Goal: Task Accomplishment & Management: Manage account settings

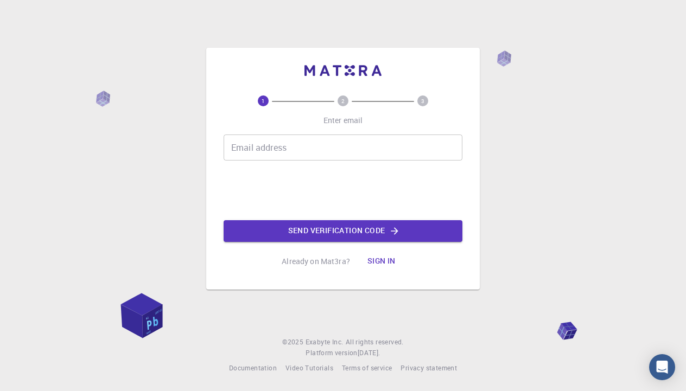
click at [383, 260] on button "Sign in" at bounding box center [382, 262] width 46 height 22
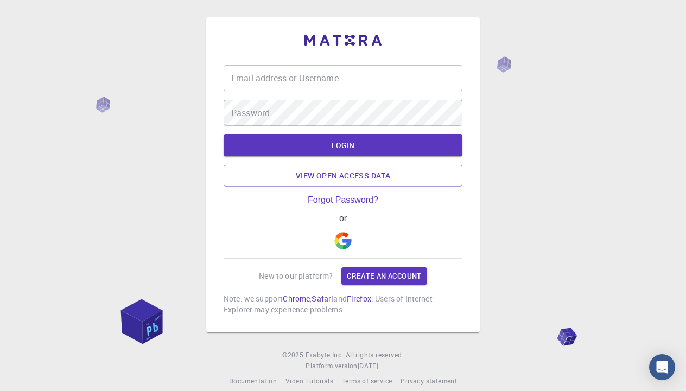
click at [345, 234] on img "button" at bounding box center [342, 240] width 17 height 17
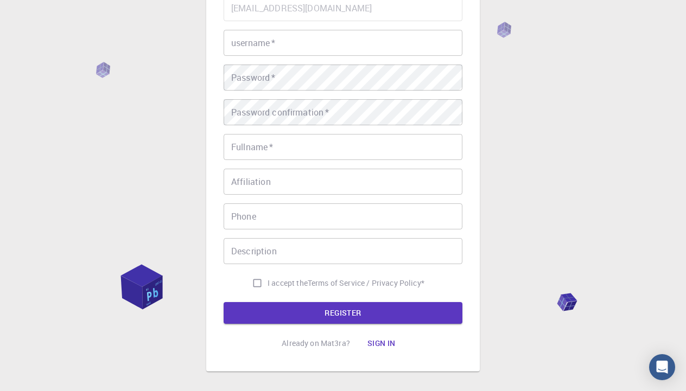
scroll to position [112, 0]
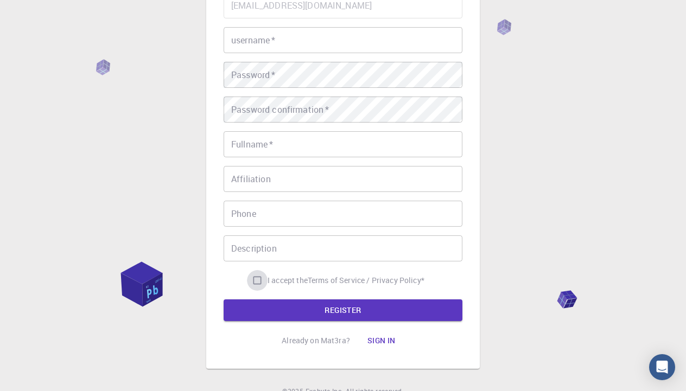
click at [258, 274] on input "I accept the Terms of Service / Privacy Policy *" at bounding box center [257, 280] width 21 height 21
checkbox input "true"
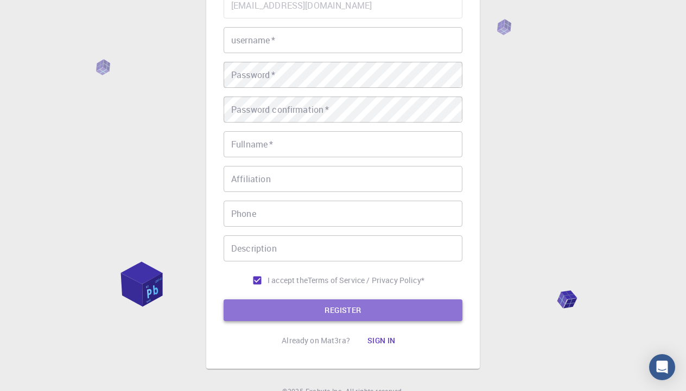
click at [297, 311] on button "REGISTER" at bounding box center [342, 310] width 239 height 22
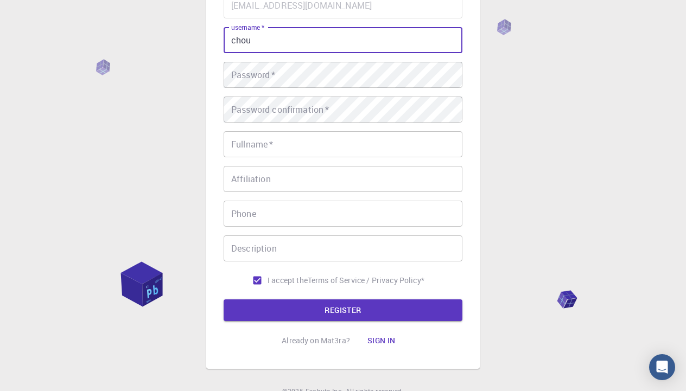
type input "chou"
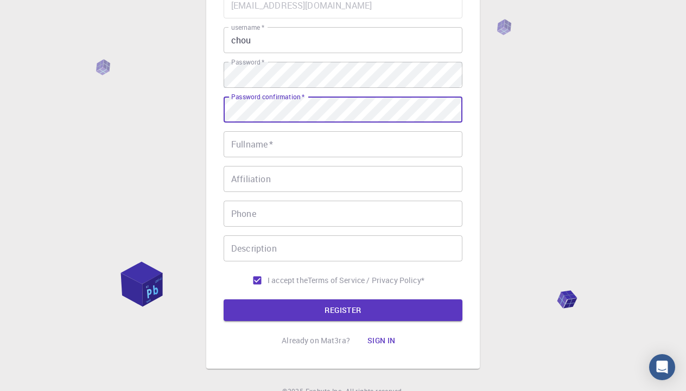
click at [343, 310] on button "REGISTER" at bounding box center [342, 310] width 239 height 22
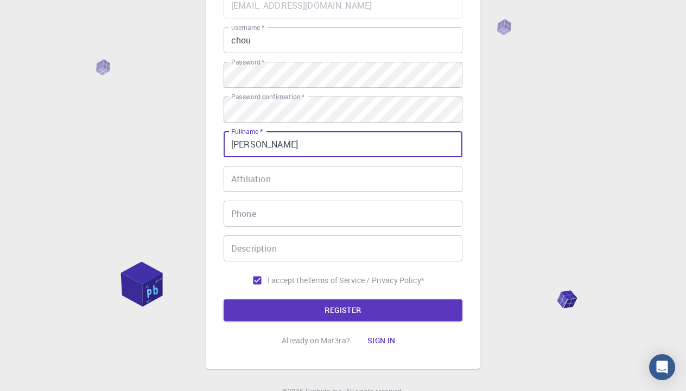
type input "[PERSON_NAME]"
click at [343, 310] on button "REGISTER" at bounding box center [342, 310] width 239 height 22
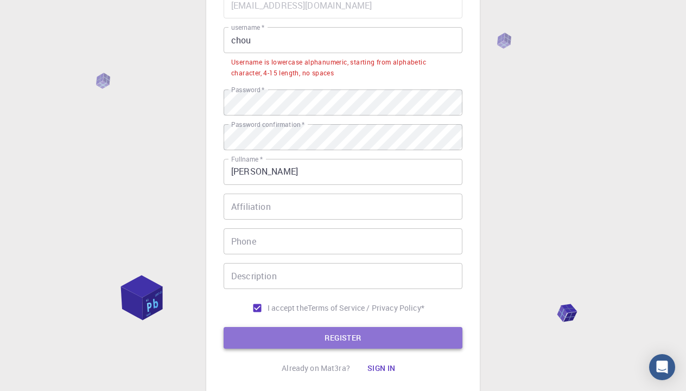
click at [298, 332] on button "REGISTER" at bounding box center [342, 338] width 239 height 22
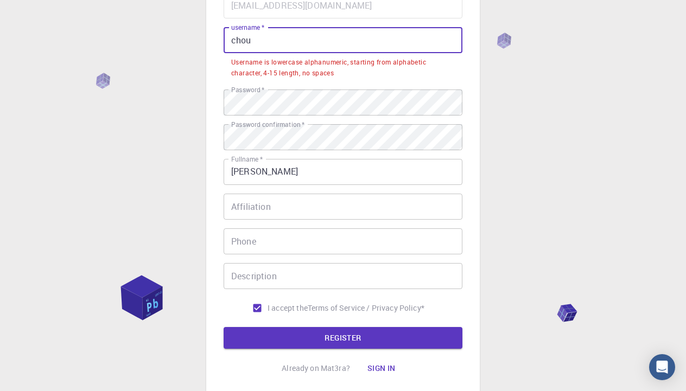
click at [270, 35] on input "chou" at bounding box center [342, 40] width 239 height 26
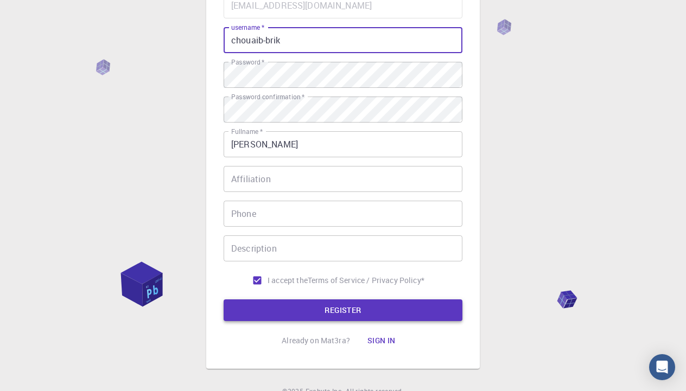
type input "chouaib-brik"
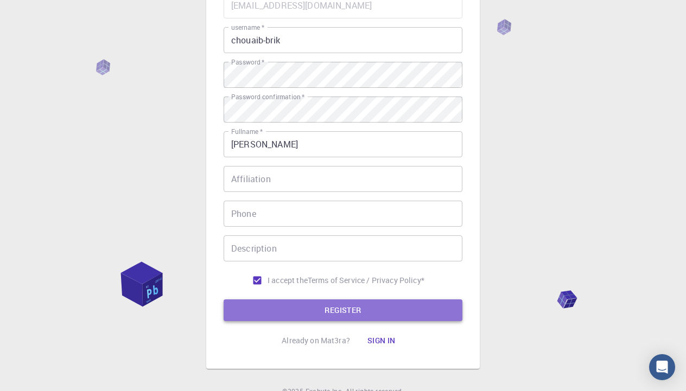
click at [306, 302] on button "REGISTER" at bounding box center [342, 310] width 239 height 22
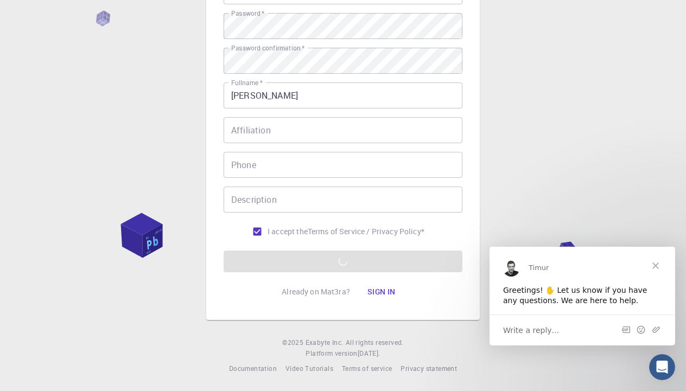
scroll to position [159, 0]
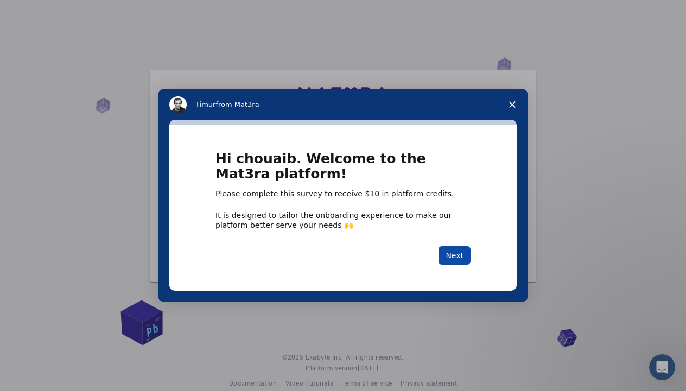
click at [456, 253] on button "Next" at bounding box center [454, 255] width 32 height 18
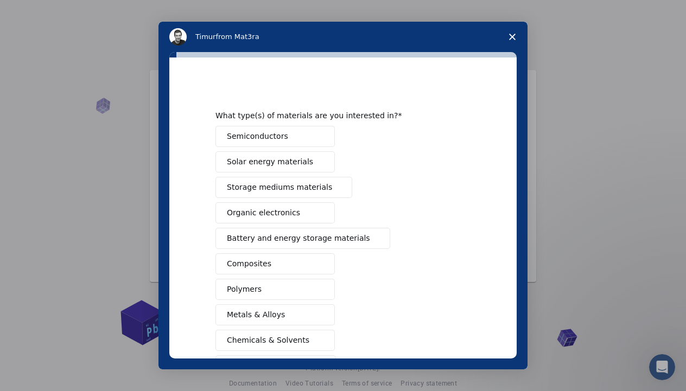
click at [510, 37] on icon "Close survey" at bounding box center [512, 37] width 7 height 7
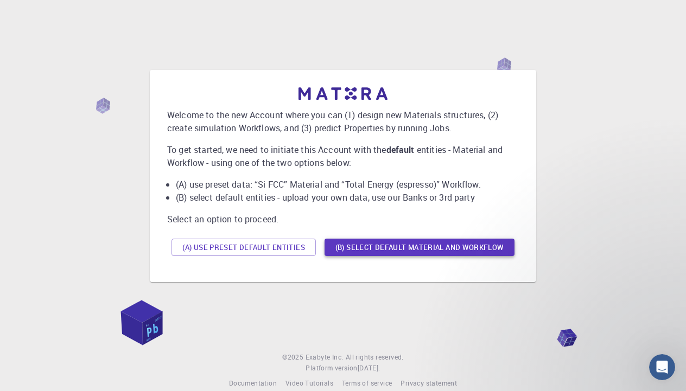
click at [414, 249] on button "(B) Select default material and workflow" at bounding box center [419, 247] width 190 height 17
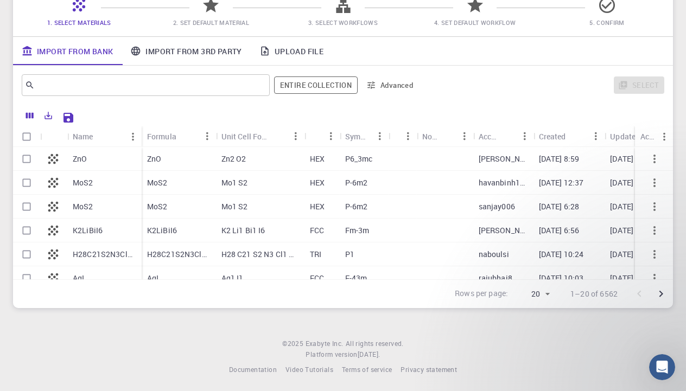
click at [285, 158] on div "Zn2 O2" at bounding box center [260, 159] width 88 height 24
checkbox input "true"
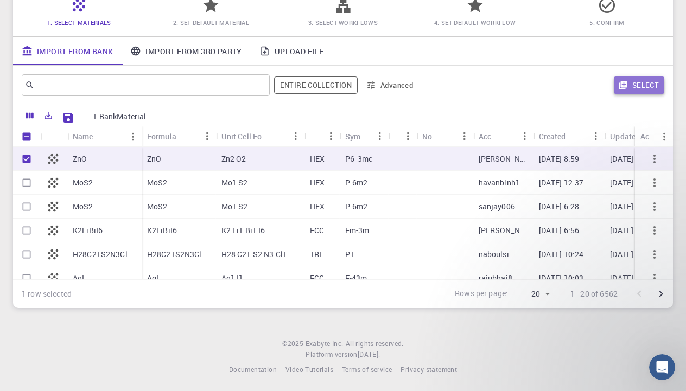
click at [630, 84] on button "Select" at bounding box center [638, 84] width 50 height 17
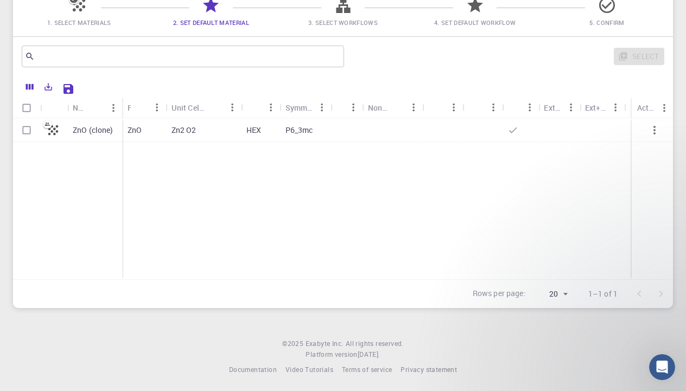
click at [410, 138] on div at bounding box center [392, 130] width 60 height 24
checkbox input "true"
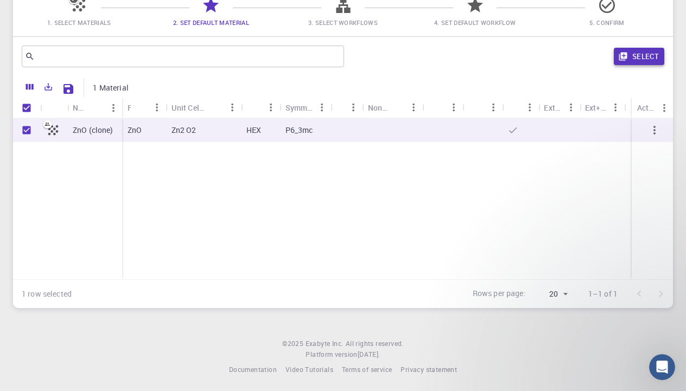
click at [628, 61] on button "Select" at bounding box center [638, 56] width 50 height 17
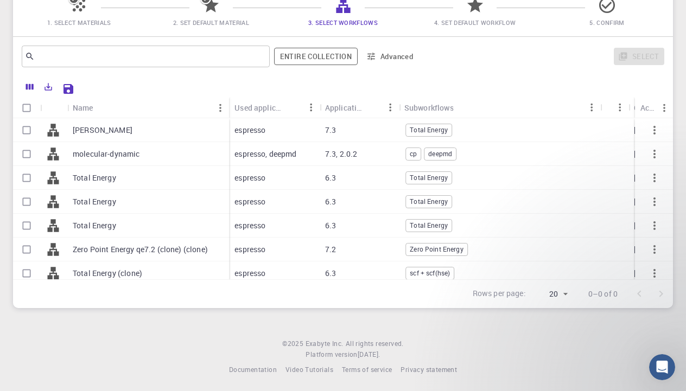
click at [189, 133] on div "Hubbard" at bounding box center [148, 130] width 162 height 24
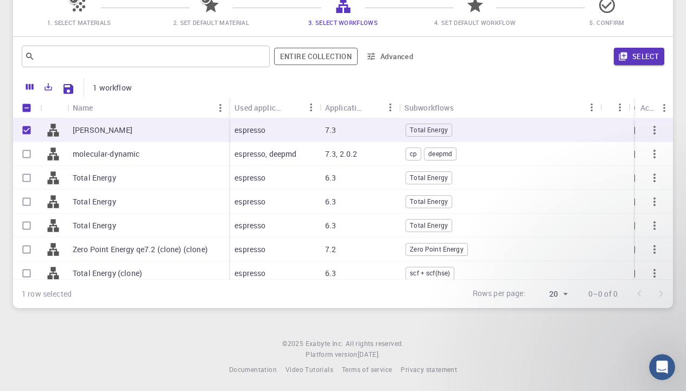
checkbox input "true"
click at [629, 62] on button "Select" at bounding box center [638, 56] width 50 height 17
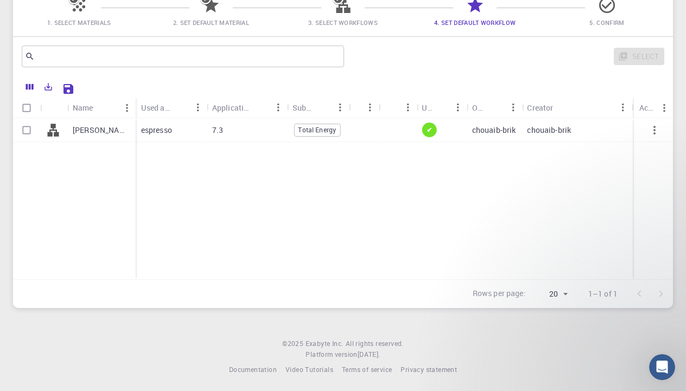
click at [523, 132] on div "chouaib-brik" at bounding box center [576, 130] width 110 height 24
checkbox input "true"
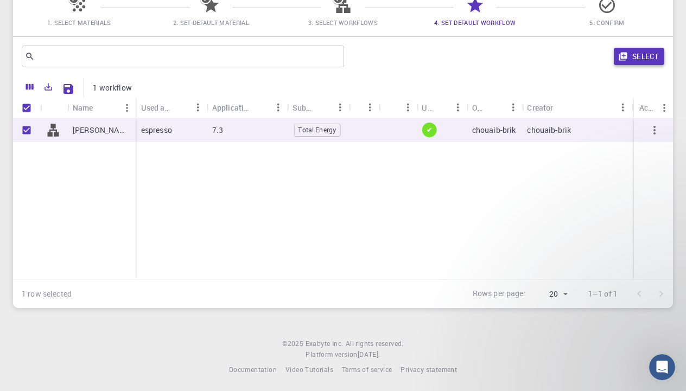
click at [642, 61] on button "Select" at bounding box center [638, 56] width 50 height 17
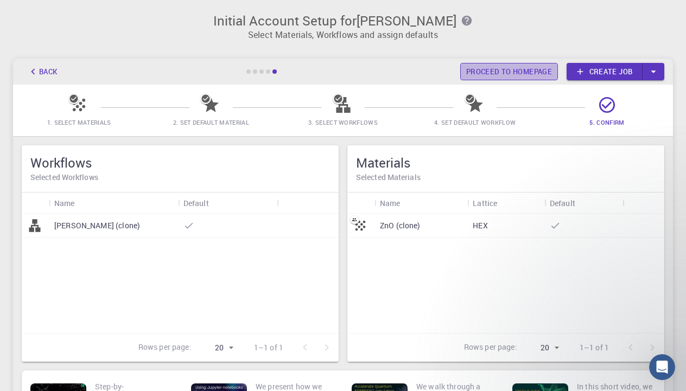
click at [529, 74] on link "Proceed to homepage" at bounding box center [509, 71] width 98 height 17
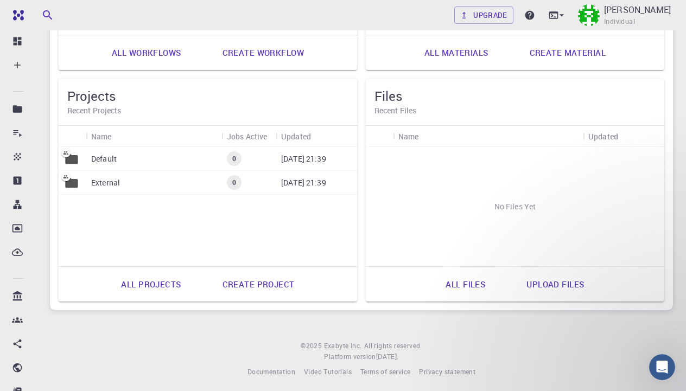
scroll to position [505, 0]
click at [178, 162] on div "Default" at bounding box center [154, 160] width 136 height 24
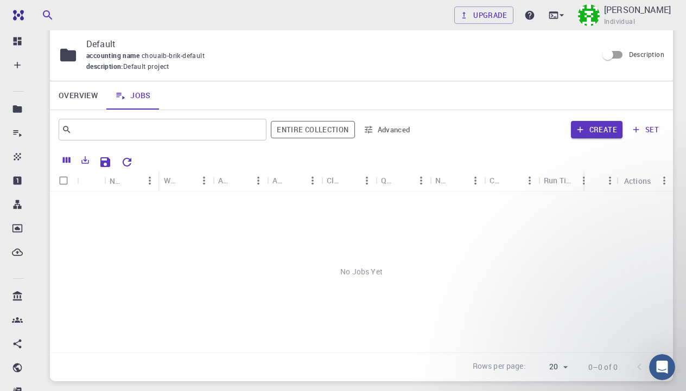
scroll to position [36, 0]
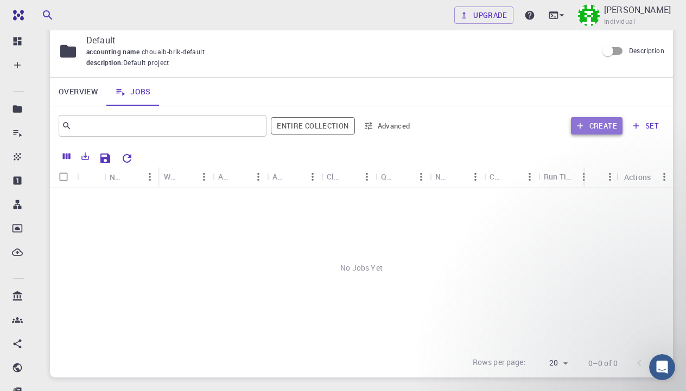
click at [583, 123] on icon "button" at bounding box center [580, 126] width 10 height 10
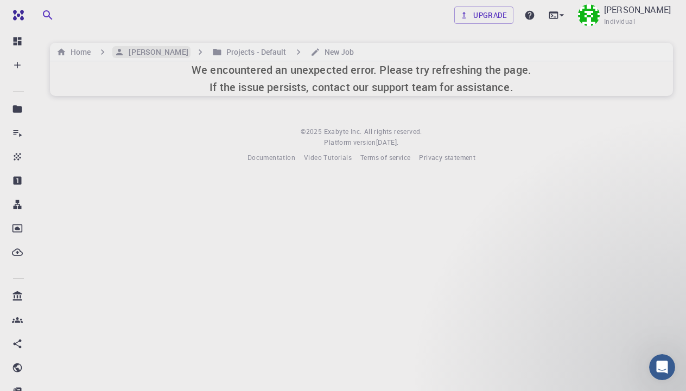
click at [169, 49] on h6 "[PERSON_NAME]" at bounding box center [155, 52] width 63 height 12
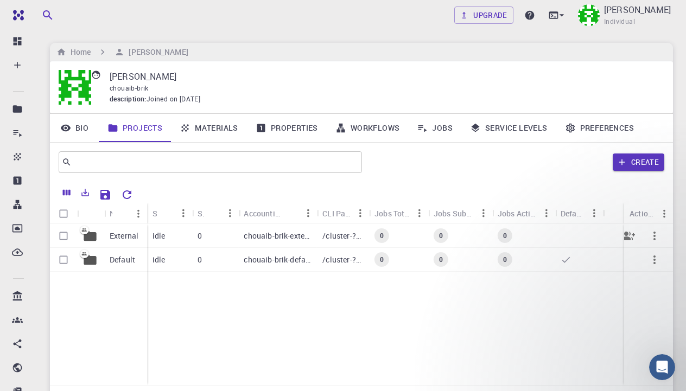
click at [127, 239] on p "External" at bounding box center [124, 236] width 29 height 11
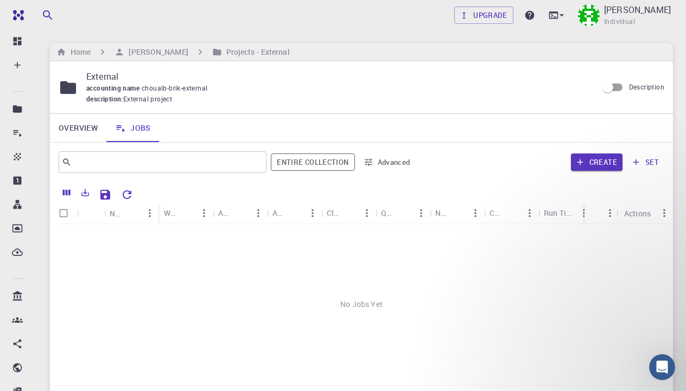
click at [646, 159] on button "set" at bounding box center [644, 161] width 37 height 17
type input "def"
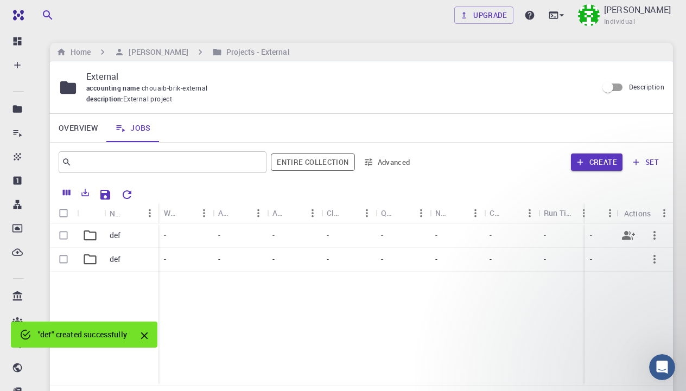
click at [296, 236] on div "-" at bounding box center [294, 236] width 54 height 24
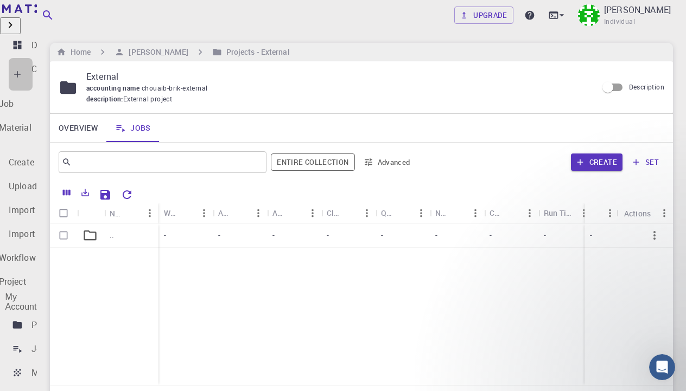
click at [57, 62] on div "Create" at bounding box center [43, 74] width 25 height 24
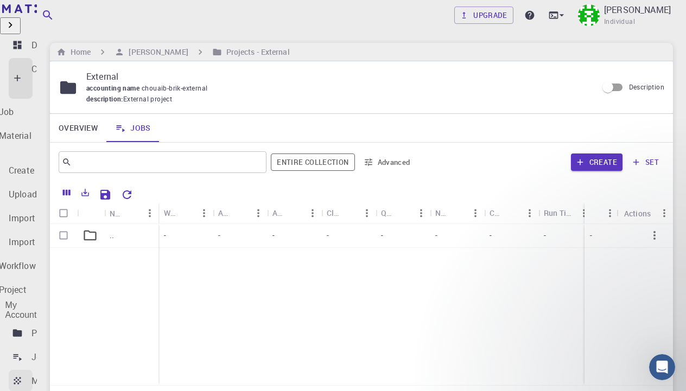
click at [68, 374] on div "Materials" at bounding box center [49, 380] width 37 height 13
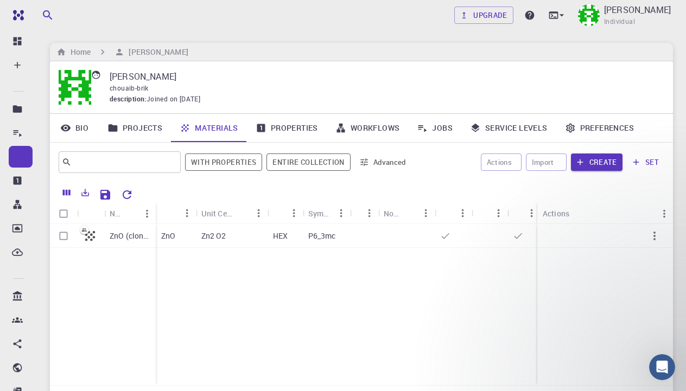
scroll to position [62, 0]
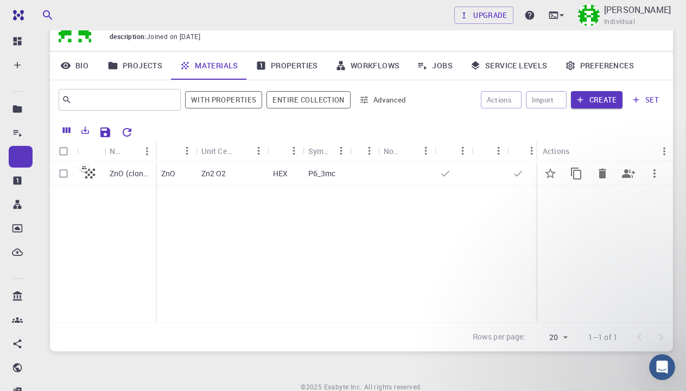
click at [64, 174] on input "Select row" at bounding box center [63, 173] width 21 height 21
checkbox input "true"
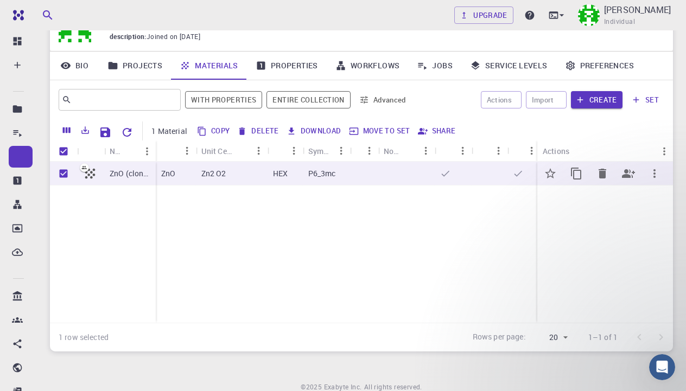
checkbox input "true"
click at [605, 101] on button "Create" at bounding box center [597, 99] width 52 height 17
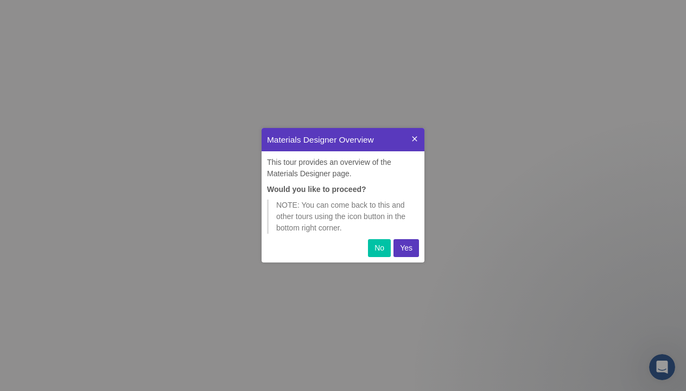
scroll to position [135, 163]
click at [402, 245] on p "Yes" at bounding box center [406, 247] width 12 height 11
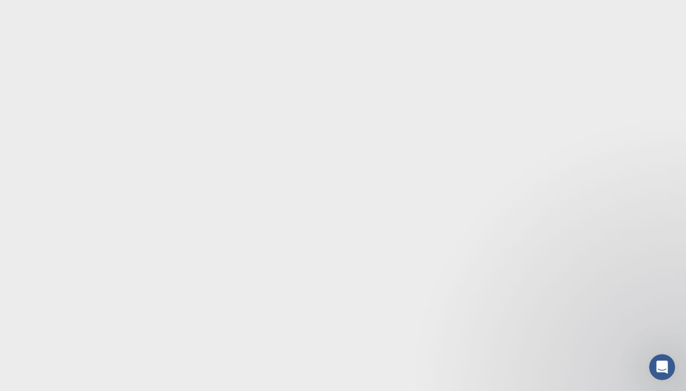
scroll to position [0, 0]
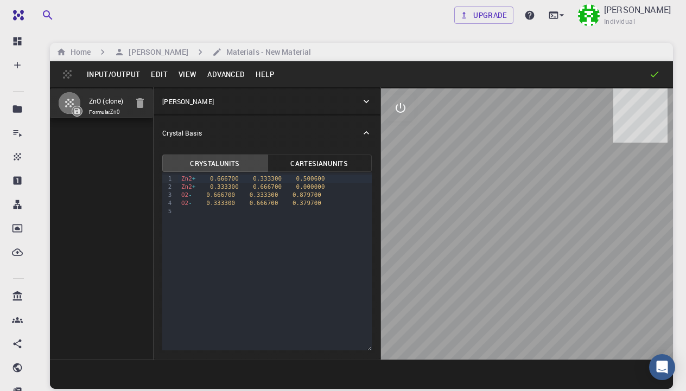
drag, startPoint x: 516, startPoint y: 188, endPoint x: 456, endPoint y: 186, distance: 59.7
click at [456, 186] on div at bounding box center [527, 223] width 292 height 271
drag, startPoint x: 511, startPoint y: 200, endPoint x: 481, endPoint y: 207, distance: 31.7
click at [481, 207] on div at bounding box center [527, 223] width 292 height 271
drag, startPoint x: 475, startPoint y: 204, endPoint x: 483, endPoint y: 204, distance: 7.6
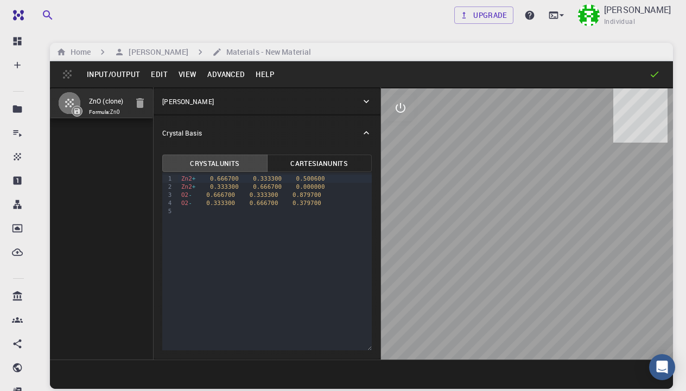
click at [478, 204] on div at bounding box center [527, 223] width 292 height 271
click at [398, 103] on icon "interactive" at bounding box center [400, 107] width 13 height 13
click at [402, 135] on icon "view" at bounding box center [400, 133] width 13 height 13
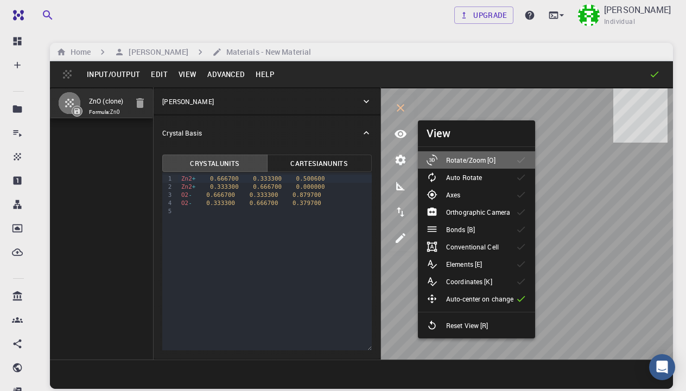
click at [450, 157] on p "Rotate/Zoom [O]" at bounding box center [470, 160] width 49 height 10
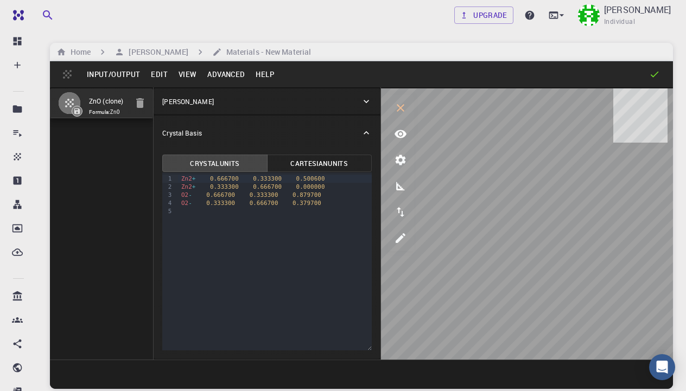
click at [326, 180] on div "Zn2 + 0.666700 0.333300 0.500600" at bounding box center [275, 179] width 194 height 8
click at [319, 166] on button "Cartesian Units" at bounding box center [319, 163] width 105 height 17
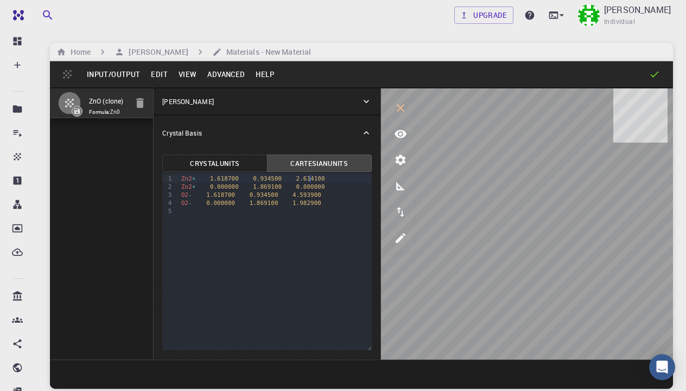
click at [309, 180] on span "2.614100" at bounding box center [310, 178] width 29 height 7
click at [403, 237] on icon "edit [e]" at bounding box center [400, 238] width 13 height 13
select select "Color"
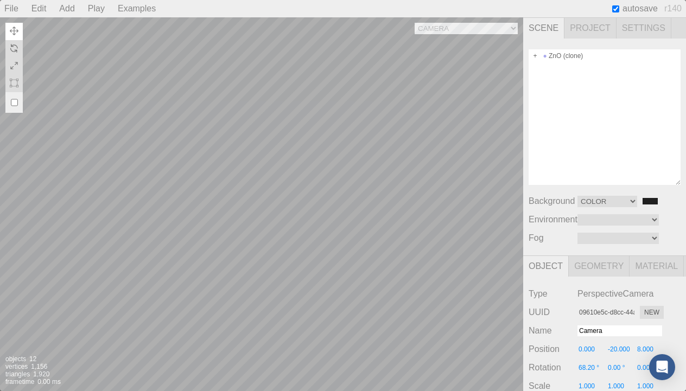
type input "a70fef46-342b-402c-9845-94a50ca8c471"
type input "DirectionalLight"
type input "0.192"
type input "-0.962"
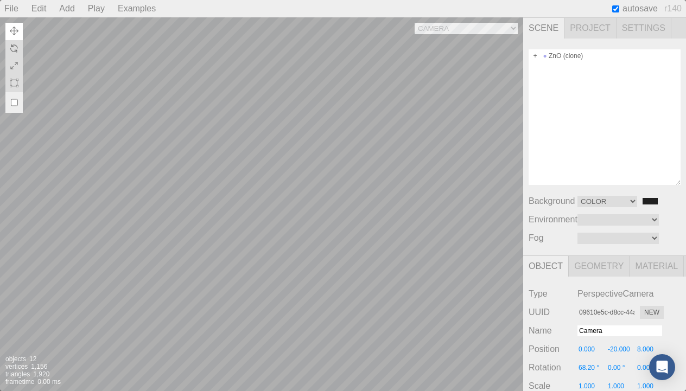
type input "1.20"
type input "0.00000"
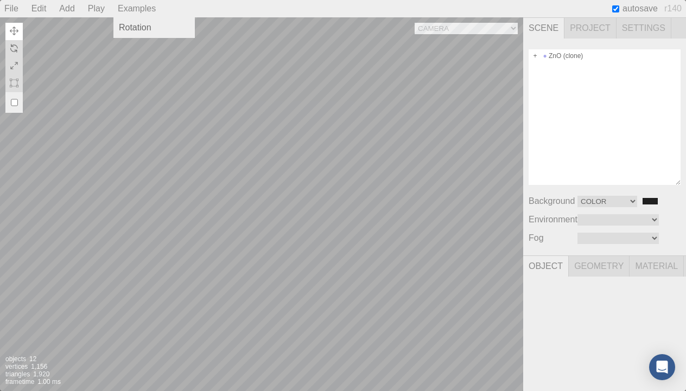
click at [126, 12] on div "Examples" at bounding box center [136, 8] width 47 height 17
click at [98, 7] on div "Play" at bounding box center [96, 8] width 25 height 17
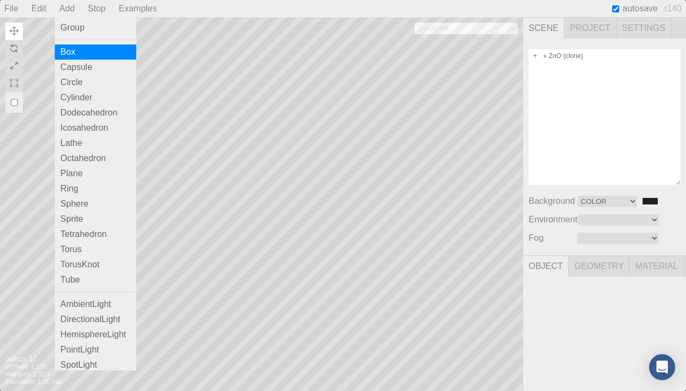
click at [91, 56] on div "Box" at bounding box center [95, 51] width 81 height 15
type input "e7144157-b405-40d4-b39b-e146f72bb3c2"
type input "Box"
type input "0.000"
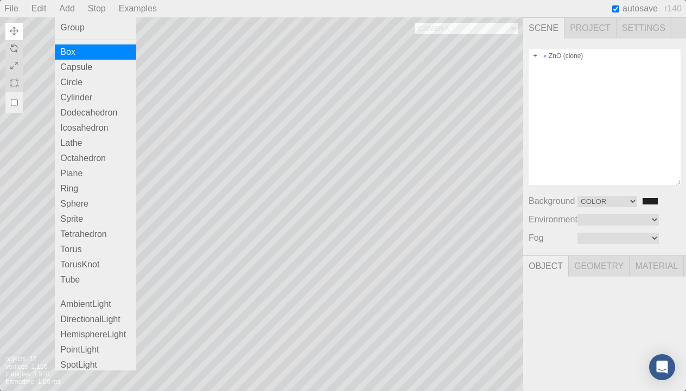
type input "0.000"
type input "0.00 °"
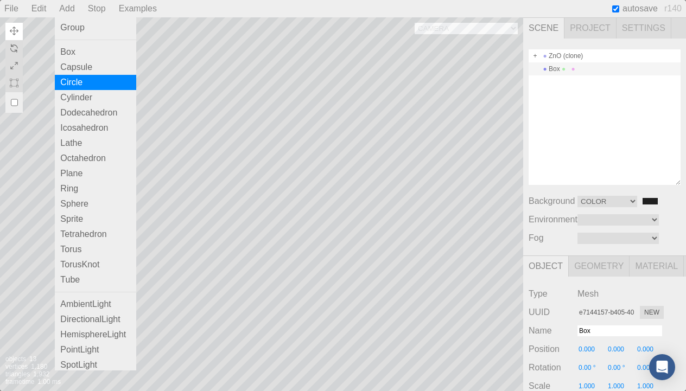
scroll to position [76, 0]
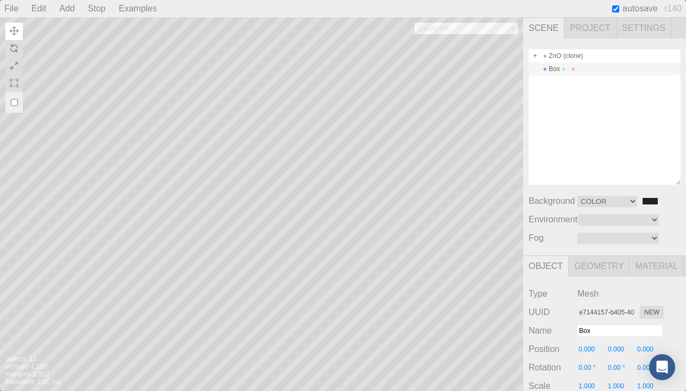
click at [557, 69] on div "Box" at bounding box center [604, 68] width 152 height 13
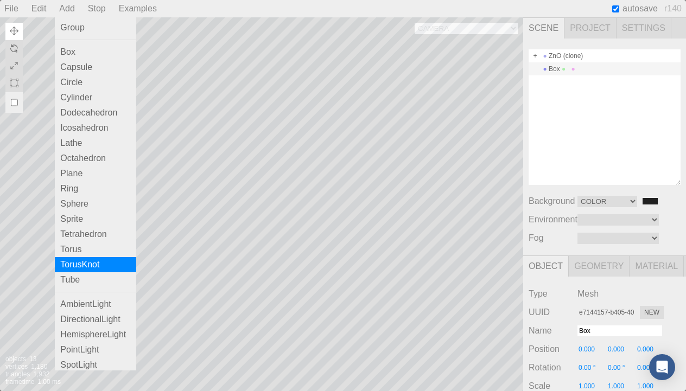
click at [103, 266] on div "TorusKnot" at bounding box center [95, 264] width 81 height 15
type input "080ce4c1-ebab-4361-9fed-adaa2b41ba8f"
type input "TorusKnot"
type input "0.00 °"
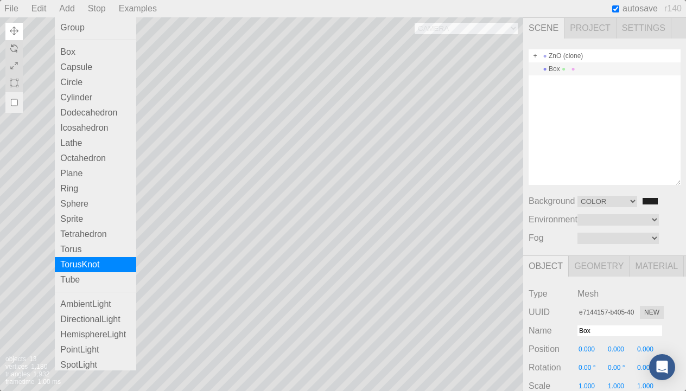
type input "0.00 °"
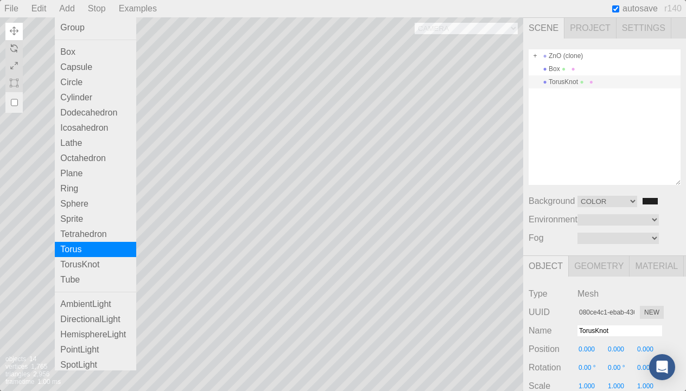
click at [100, 249] on div "Torus" at bounding box center [95, 249] width 81 height 15
type input "83873188-d2da-4418-81cb-7865bdee3cdf"
type input "Torus"
type input "0.00 °"
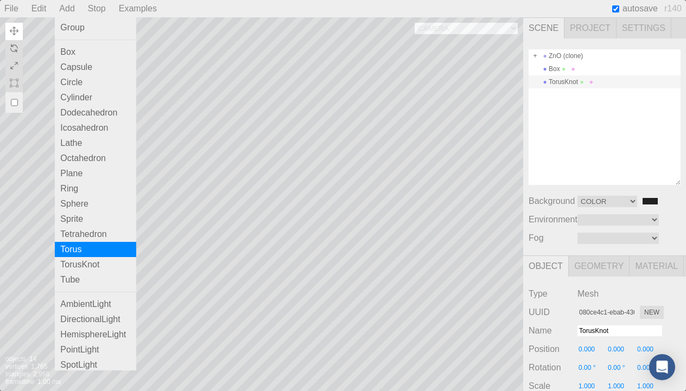
type input "0.00 °"
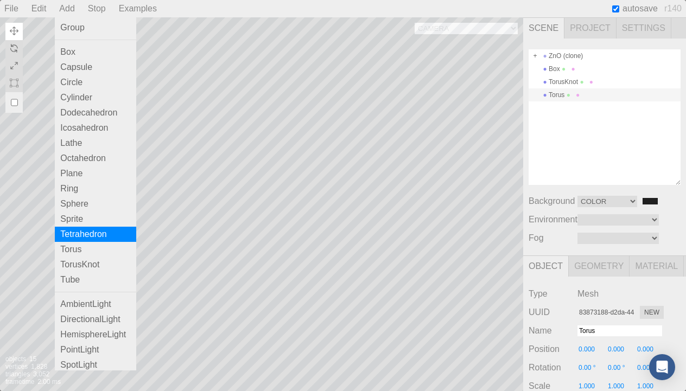
click at [101, 240] on div "Tetrahedron" at bounding box center [95, 234] width 81 height 15
type input "13e1437c-ca55-4c2e-877c-6578898c182f"
type input "Tetrahedron"
type input "0.00 °"
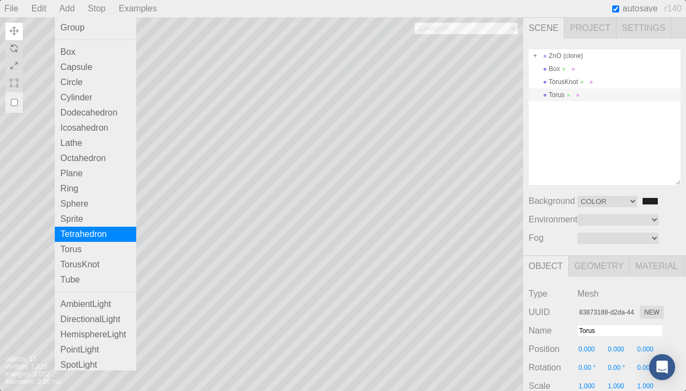
type input "0.00 °"
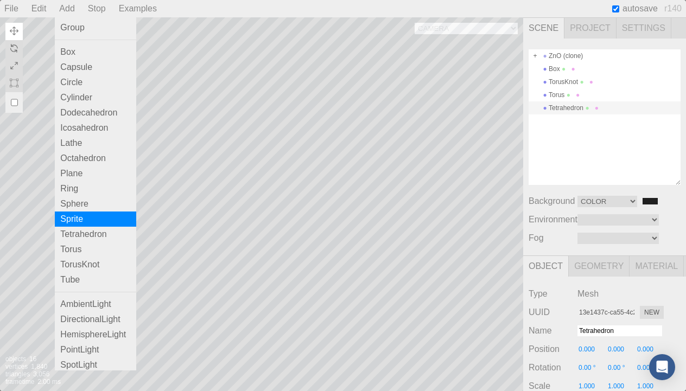
click at [98, 223] on div "Sprite" at bounding box center [95, 219] width 81 height 15
type input "758ba345-dea7-4032-ba1f-b1fc13dece9b"
type input "Sprite"
type input "0.00 °"
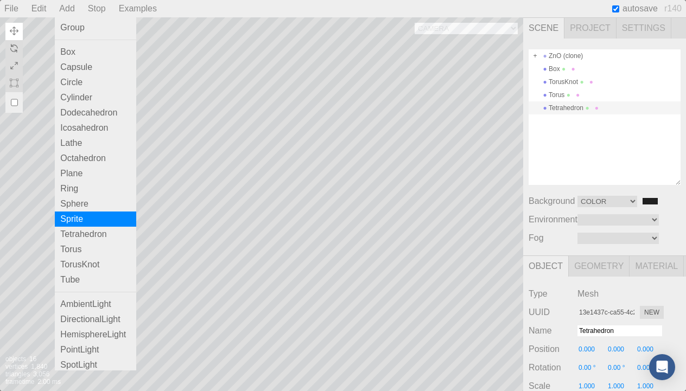
type input "0.00 °"
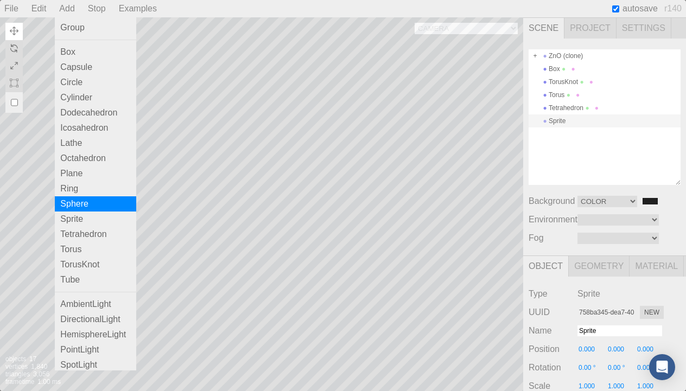
click at [97, 209] on div "Sphere" at bounding box center [95, 203] width 81 height 15
type input "e2fb713e-3a34-4d72-a748-98f82f157aef"
type input "Sphere"
type input "0.00 °"
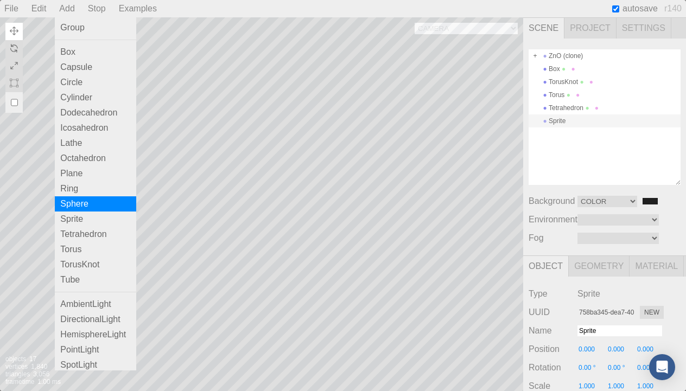
type input "0.00 °"
click at [94, 193] on div "Ring" at bounding box center [95, 188] width 81 height 15
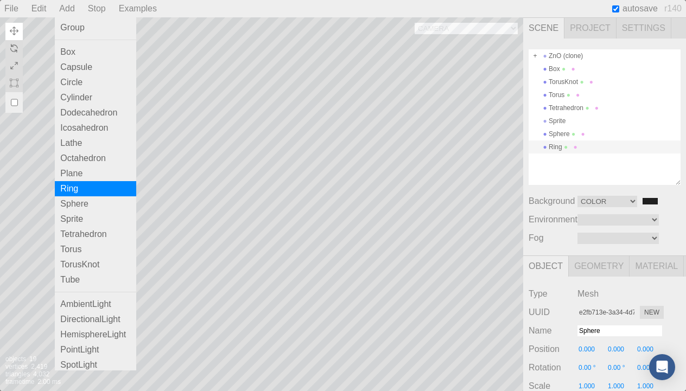
type input "4d500e8f-a0a7-4290-979e-dd177419c3f4"
type input "Ring"
type input "0.00 °"
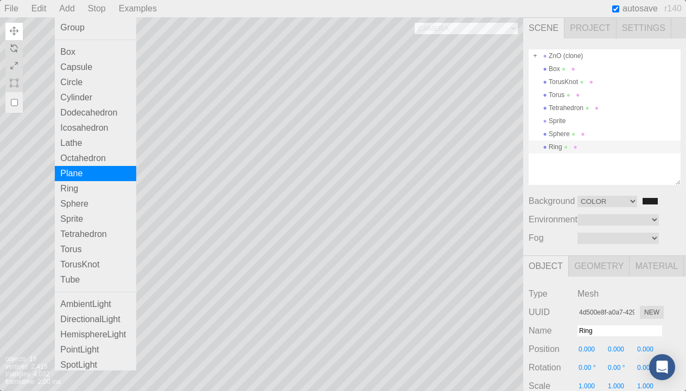
click at [89, 177] on div "Plane" at bounding box center [95, 173] width 81 height 15
type input "8e238bb5-86b6-4758-a065-205d51f96343"
type input "Plane"
type input "0.00 °"
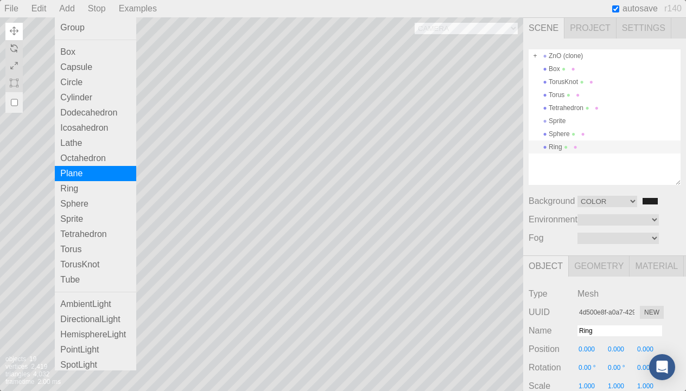
type input "0.00 °"
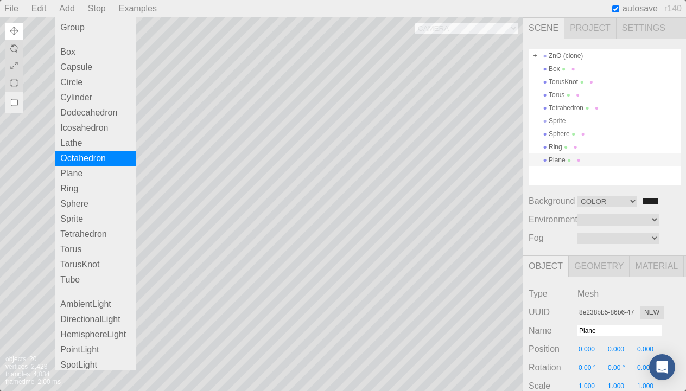
click at [89, 164] on div "Octahedron" at bounding box center [95, 158] width 81 height 15
type input "8d401ac7-f55f-4cd9-a90a-2adcd1ed7912"
type input "Octahedron"
type input "0.00 °"
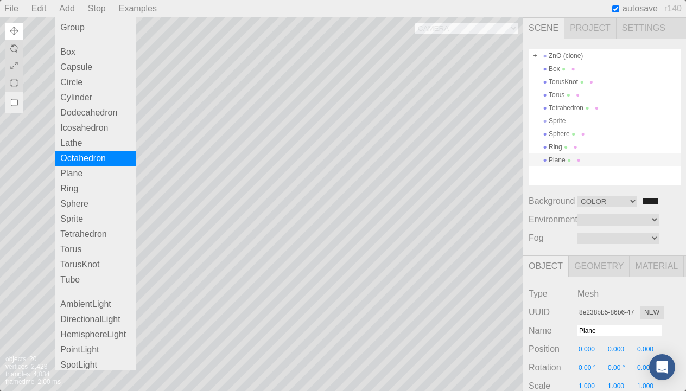
type input "0.00 °"
click at [87, 152] on div "Octahedron" at bounding box center [95, 158] width 81 height 15
type input "988c8868-ba6e-4d94-8e02-7ccfb8c563a9"
type input "0.00 °"
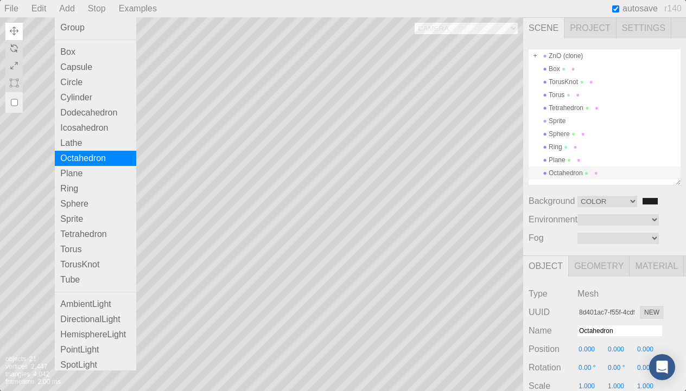
type input "0.00 °"
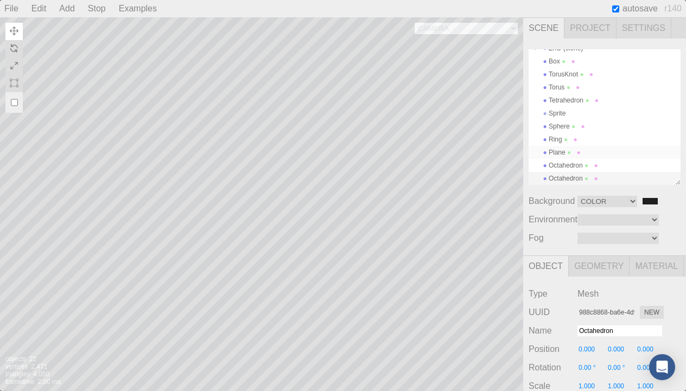
scroll to position [8, 0]
click at [590, 177] on span at bounding box center [586, 179] width 8 height 8
click at [584, 177] on div "Octahedron" at bounding box center [604, 178] width 152 height 13
click at [598, 235] on li "Delete" at bounding box center [597, 237] width 24 height 13
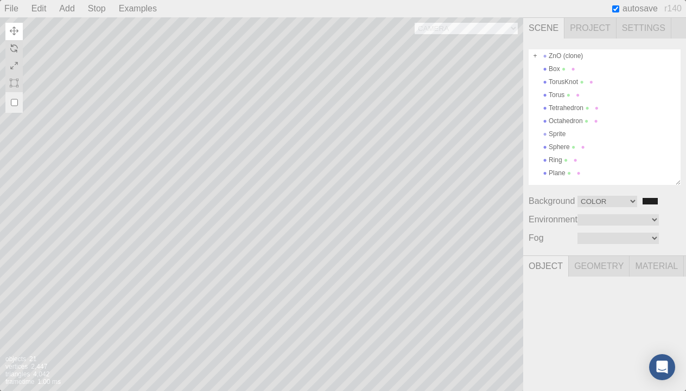
type input "13e1437c-ca55-4c2e-877c-6578898c182f"
type input "Tetrahedron"
type input "0.00 °"
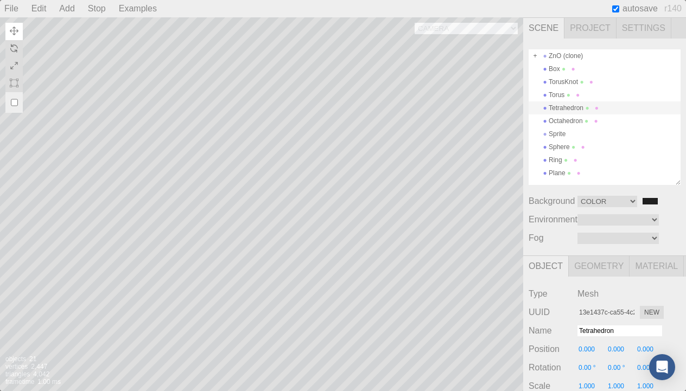
click at [562, 112] on div "Tetrahedron" at bounding box center [604, 107] width 152 height 13
click at [570, 120] on div "Octahedron" at bounding box center [604, 120] width 152 height 13
type input "8d401ac7-f55f-4cd9-a90a-2adcd1ed7912"
type input "Octahedron"
type input "0.00 °"
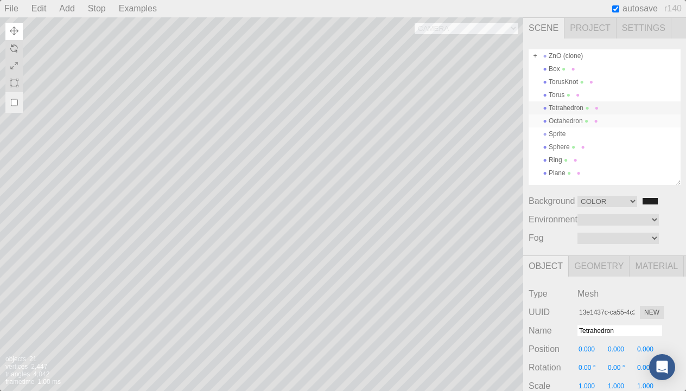
type input "0.00 °"
click at [570, 120] on div "Octahedron" at bounding box center [604, 120] width 152 height 13
click at [587, 174] on li "Delete" at bounding box center [583, 179] width 24 height 13
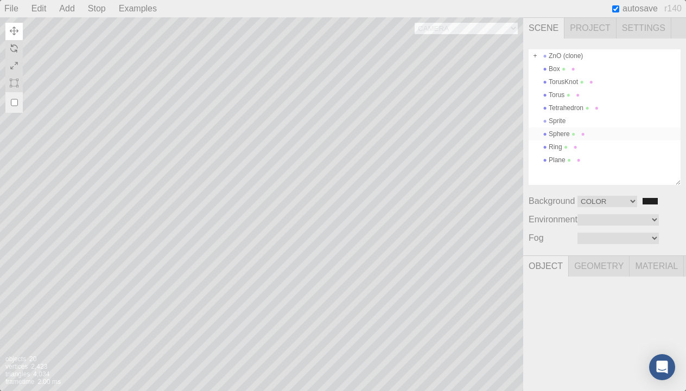
click at [564, 133] on div "Sphere" at bounding box center [604, 133] width 152 height 13
type input "e2fb713e-3a34-4d72-a748-98f82f157aef"
type input "Sphere"
type input "0.00 °"
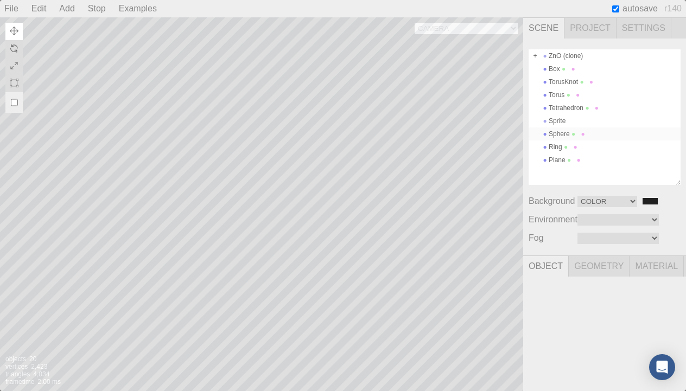
type input "0.00 °"
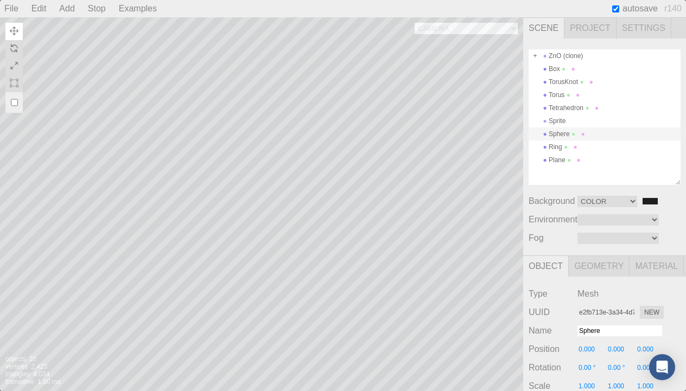
click at [564, 133] on div "Sphere" at bounding box center [604, 133] width 152 height 13
select select "Texture"
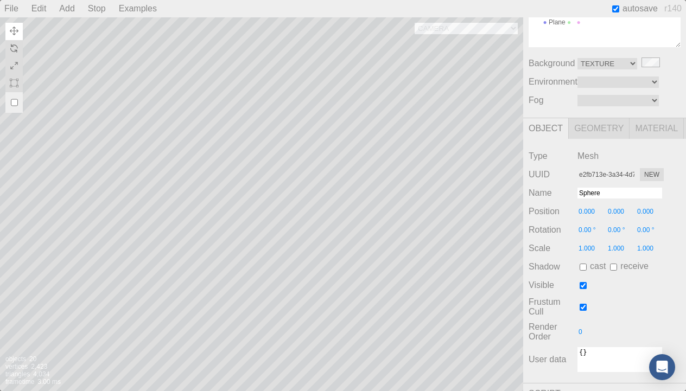
scroll to position [138, 0]
type input "0.020"
type input "0.00 °"
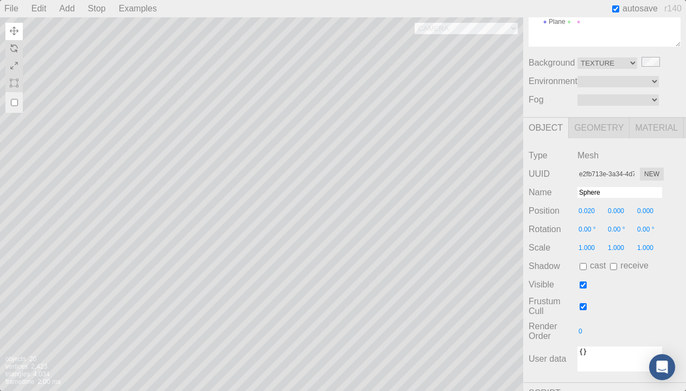
type input "0.060"
type input "0.00 °"
type input "0.140"
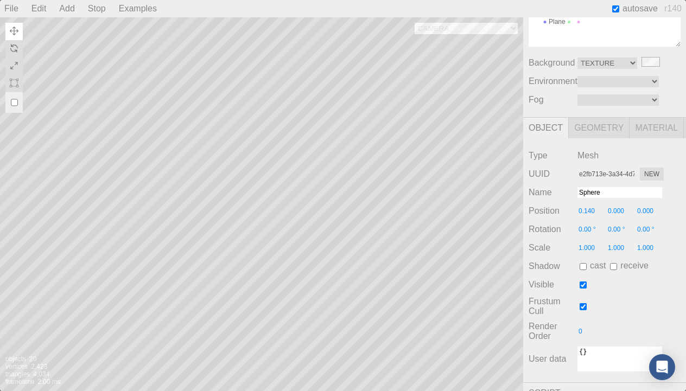
type input "0.00 °"
type input "0.220"
type input "0.00 °"
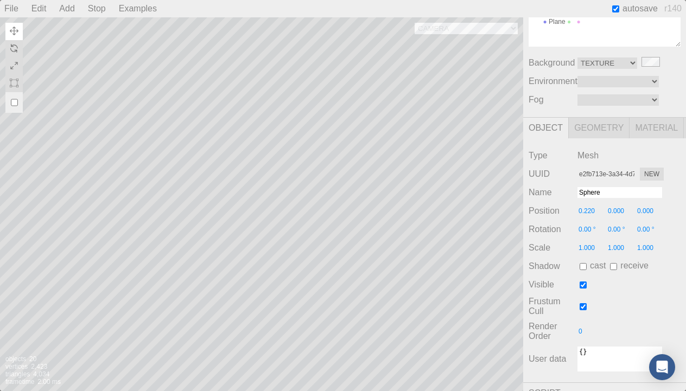
type input "0.00 °"
type input "0.380"
type input "0.00 °"
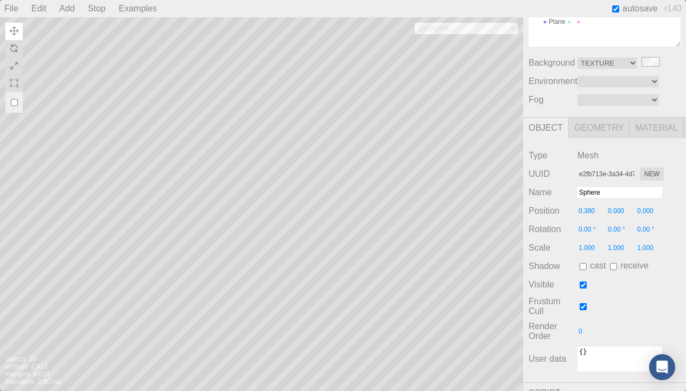
type input "0.00 °"
type input "0.500"
type input "0.00 °"
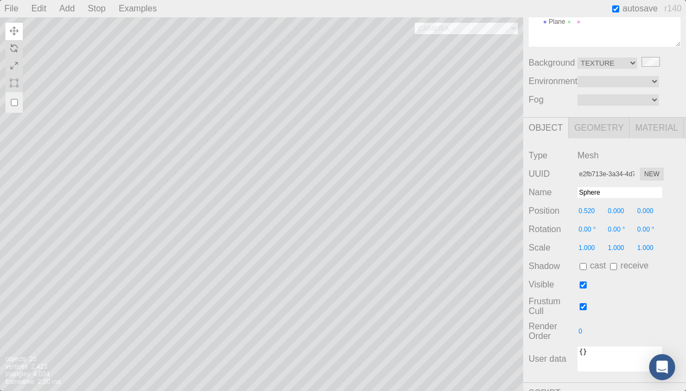
type input "0.540"
type input "0.00 °"
type input "0.560"
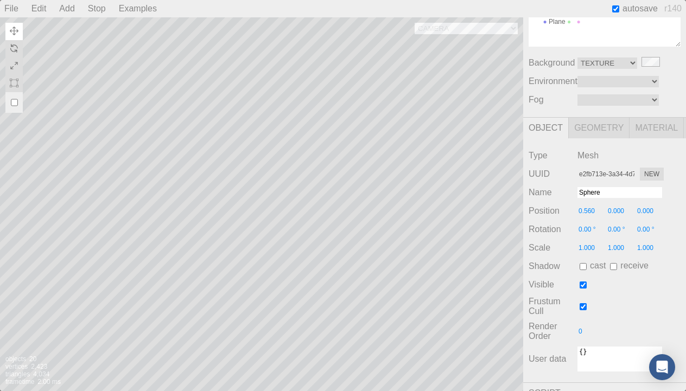
type input "0.00 °"
type input "0.580"
type input "0.00 °"
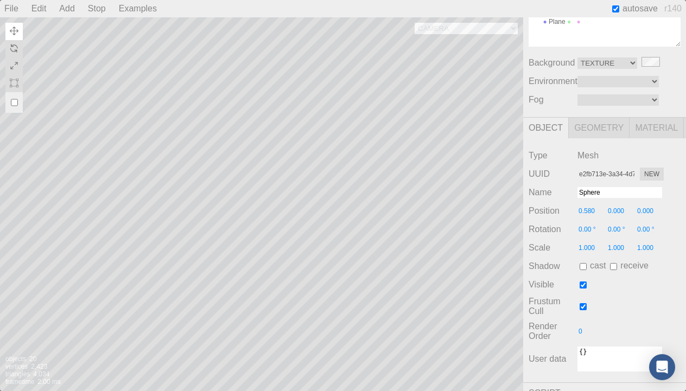
type input "0.00 °"
type input "0.600"
type input "0.00 °"
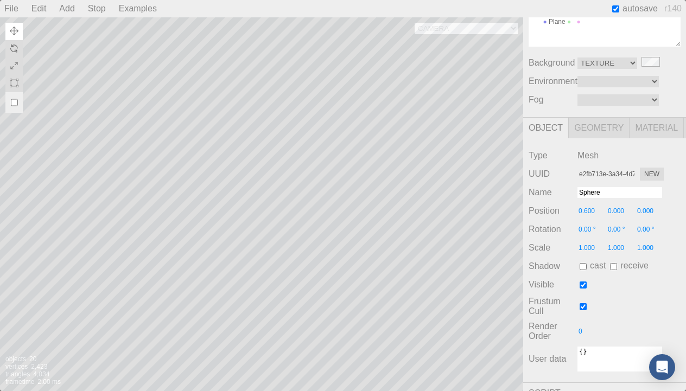
type input "0.00 °"
type input "0.620"
type input "0.00 °"
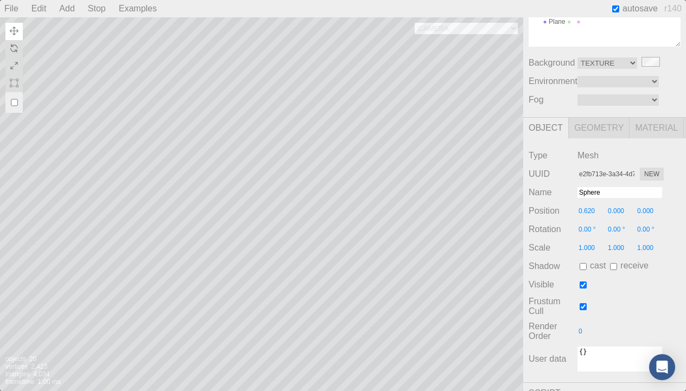
type input "0.640"
type input "0.00 °"
type input "0.620"
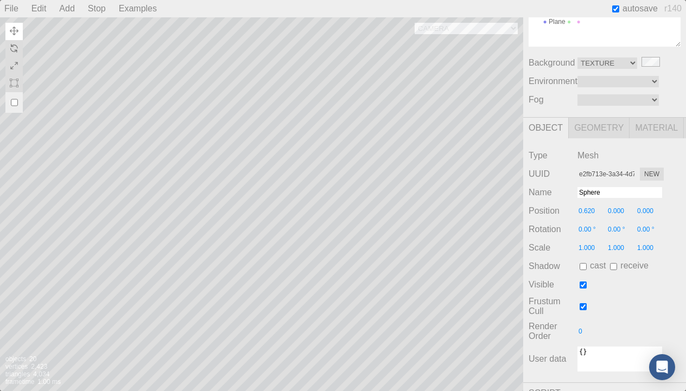
type input "0.00 °"
type input "0.600"
type input "0.00 °"
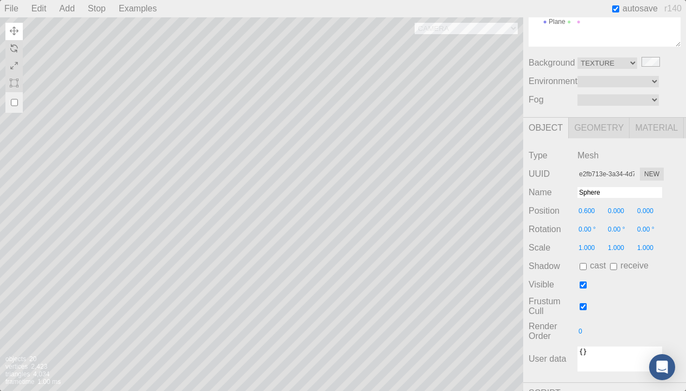
type input "0.00 °"
type input "0.560"
type input "0.00 °"
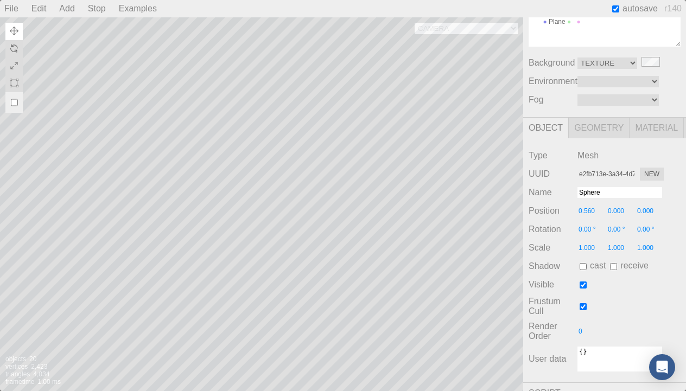
type input "0.00 °"
type input "0.540"
type input "0.00 °"
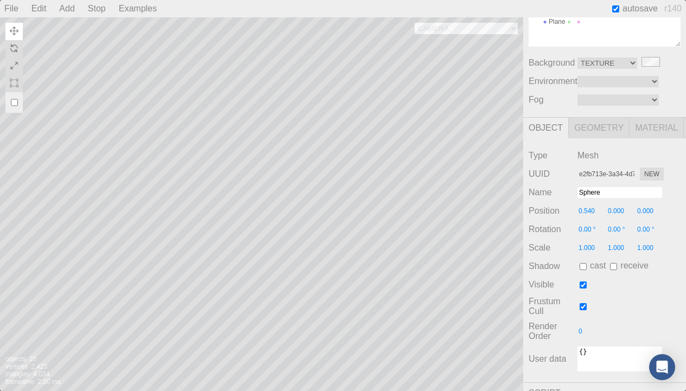
type input "0.560"
type input "0.00 °"
type input "0.580"
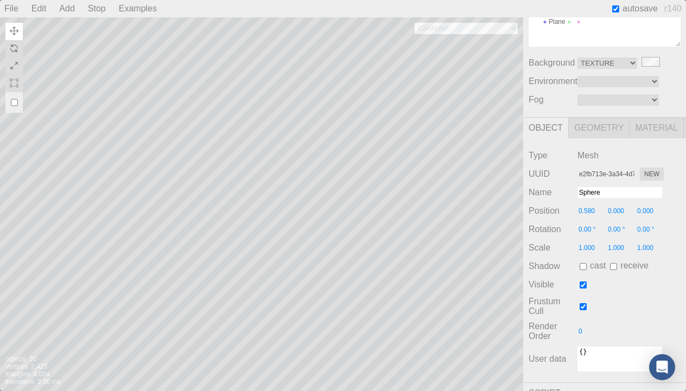
type input "0.00 °"
type input "0.600"
type input "0.00 °"
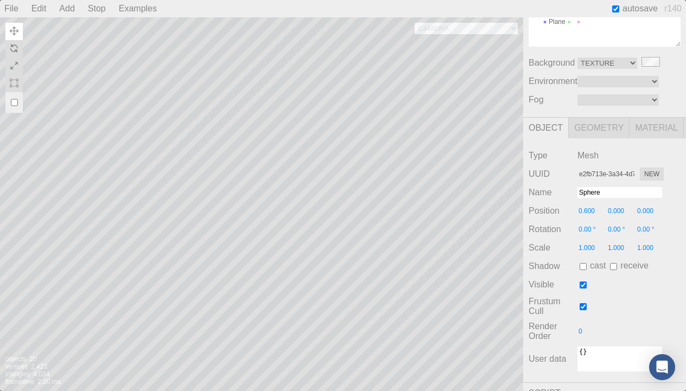
type input "0.00 °"
type input "0.620"
type input "0.00 °"
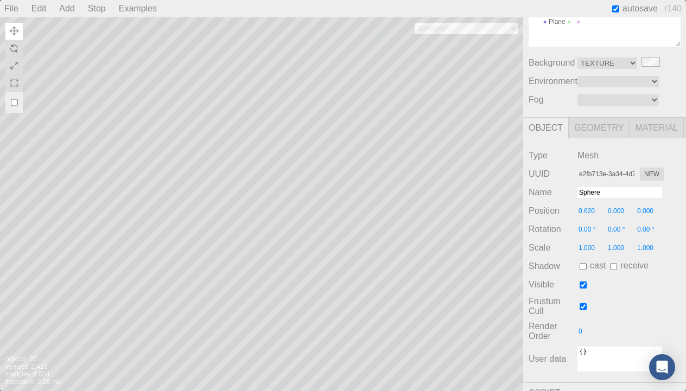
type input "0.00 °"
type input "0.640"
type input "0.00 °"
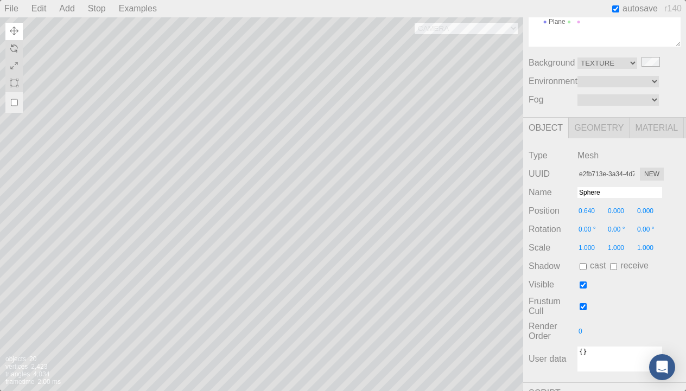
type input "0.720"
type input "0.00 °"
type input "0.780"
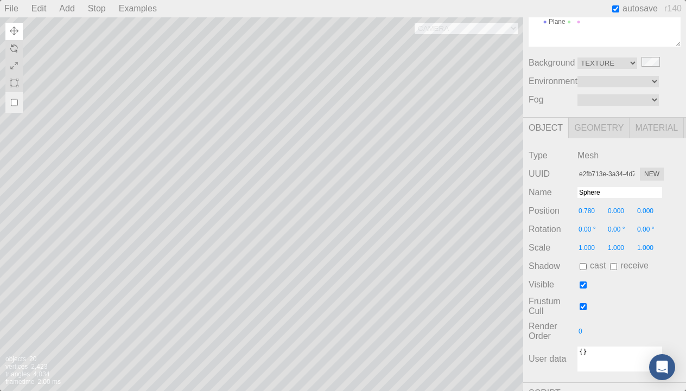
type input "0.00 °"
type input "0.860"
type input "0.00 °"
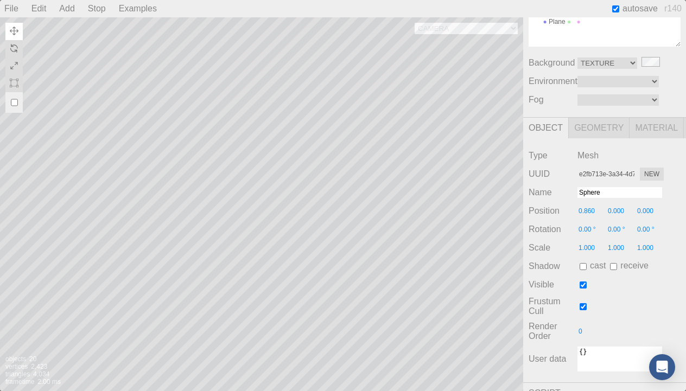
type input "0.00 °"
type input "0.940"
type input "0.00 °"
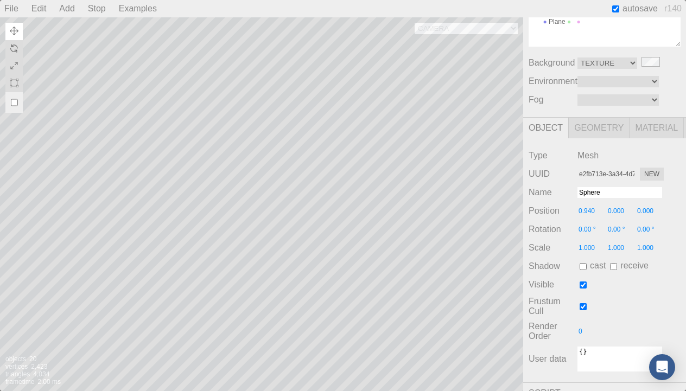
type input "0.00 °"
type input "1.080"
type input "0.00 °"
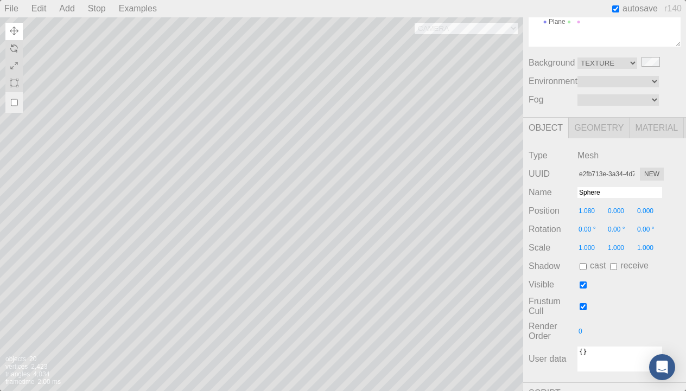
type input "1.180"
type input "0.00 °"
type input "1.340"
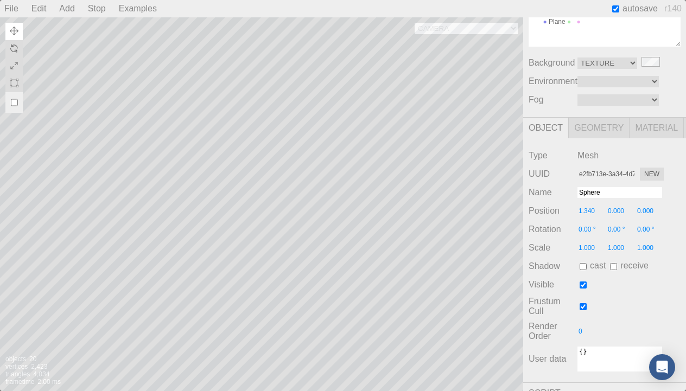
type input "0.00 °"
type input "1.500"
type input "0.00 °"
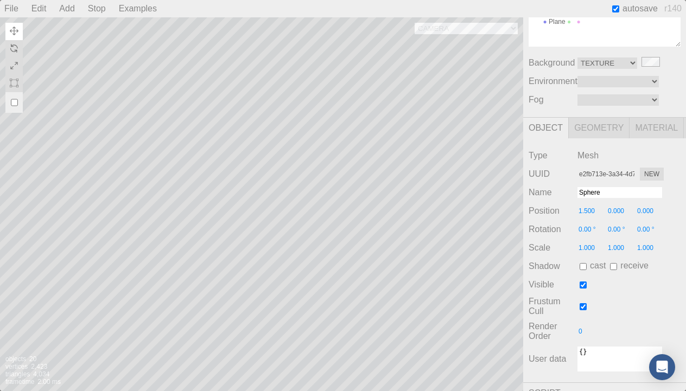
type input "0.00 °"
type input "1.580"
type input "0.00 °"
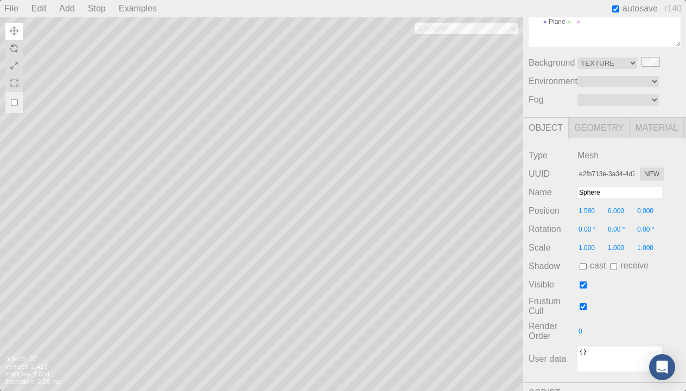
type input "0.00 °"
type input "1.660"
type input "0.00 °"
drag, startPoint x: 587, startPoint y: 212, endPoint x: 680, endPoint y: 175, distance: 99.6
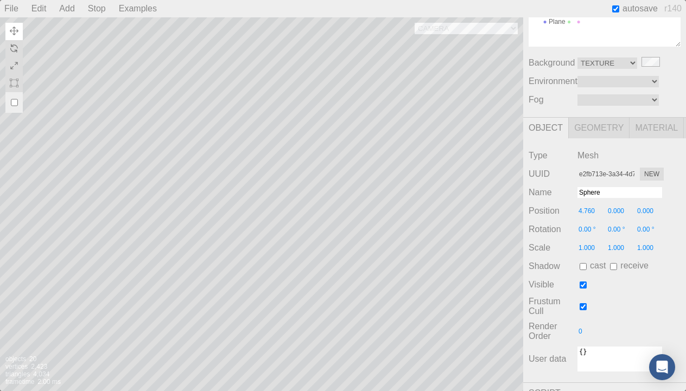
click at [680, 175] on div "Scene Project Settings ZnO (clone) Box TorusKnot Torus Tetrahedron Sprite Spher…" at bounding box center [604, 204] width 163 height 374
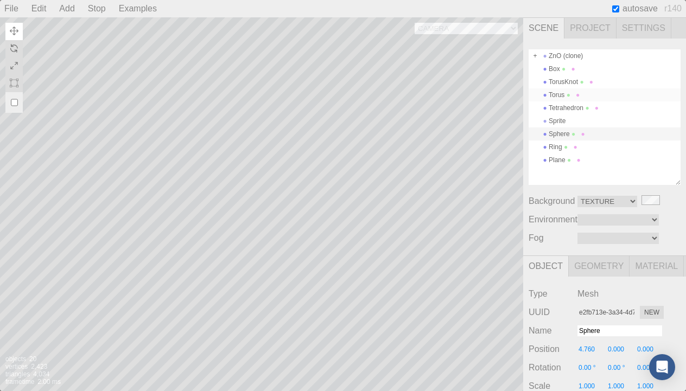
scroll to position [0, 0]
click at [589, 29] on span "Project" at bounding box center [590, 28] width 52 height 21
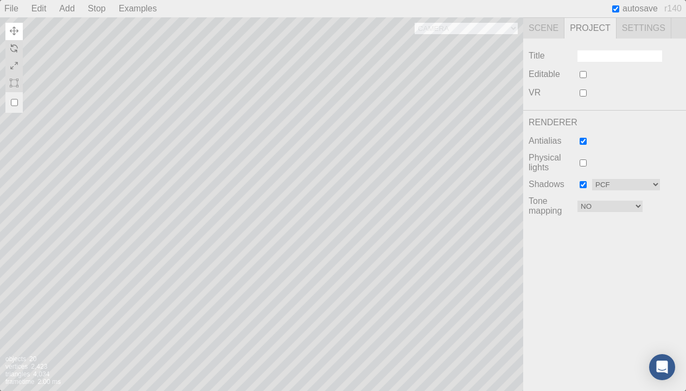
click at [640, 30] on span "Settings" at bounding box center [643, 28] width 55 height 21
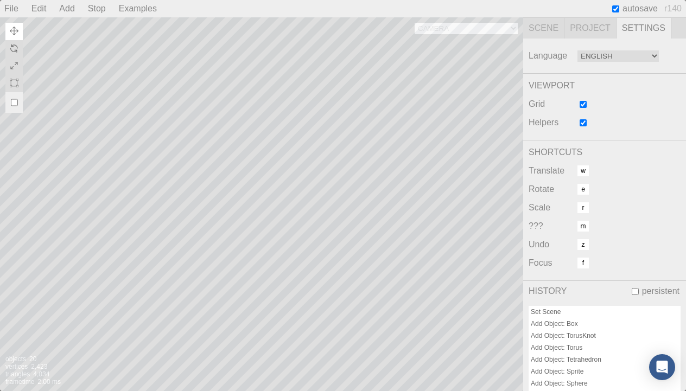
click at [546, 33] on span "Scene" at bounding box center [543, 28] width 41 height 21
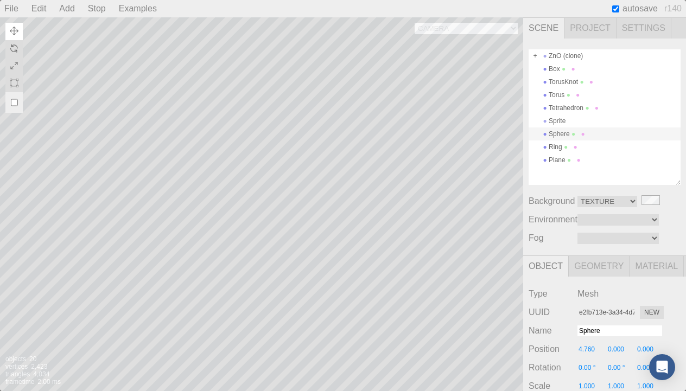
click at [19, 31] on button at bounding box center [13, 31] width 17 height 17
click at [11, 27] on img at bounding box center [14, 31] width 9 height 9
click at [140, 13] on div "Examples" at bounding box center [137, 8] width 47 height 17
click at [143, 27] on div "Rotation" at bounding box center [154, 27] width 81 height 15
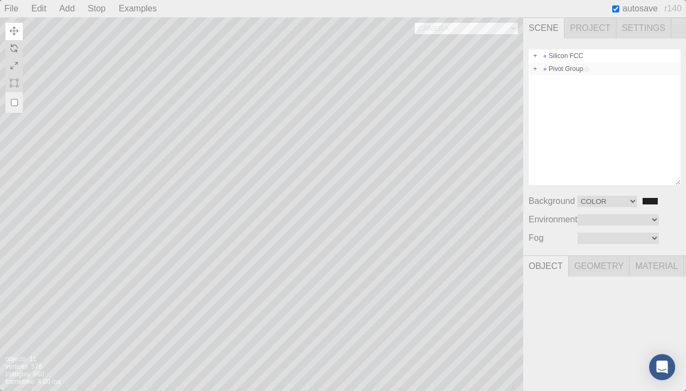
click at [565, 66] on div "Pivot Group" at bounding box center [604, 68] width 152 height 13
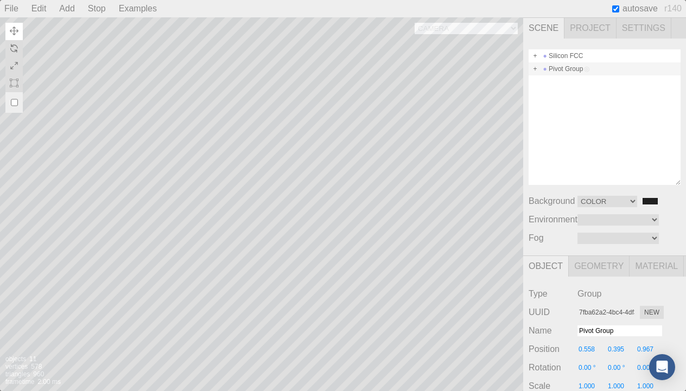
click at [589, 267] on span "Geometry" at bounding box center [598, 266] width 61 height 21
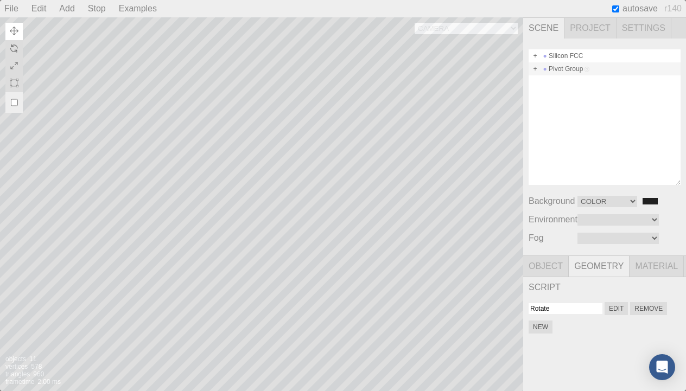
click at [641, 264] on span "Material" at bounding box center [656, 266] width 54 height 21
click at [643, 8] on span "autosave" at bounding box center [639, 9] width 35 height 10
click at [670, 4] on span "r140" at bounding box center [673, 8] width 26 height 17
click at [648, 23] on span "Settings" at bounding box center [643, 28] width 55 height 21
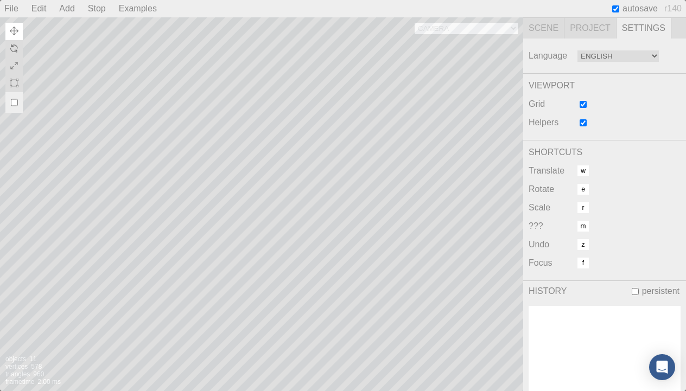
click at [600, 25] on span "Project" at bounding box center [590, 28] width 52 height 21
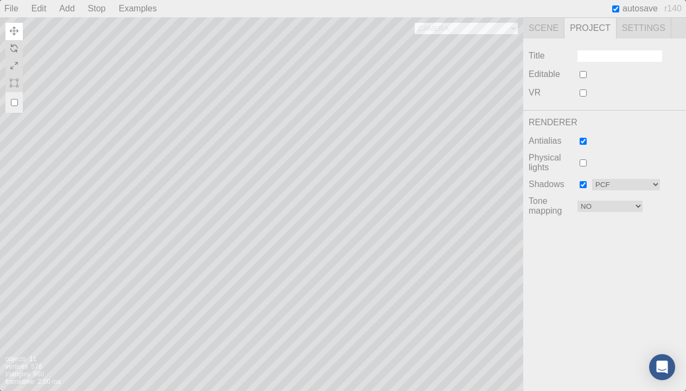
click at [554, 27] on span "Scene" at bounding box center [543, 28] width 41 height 21
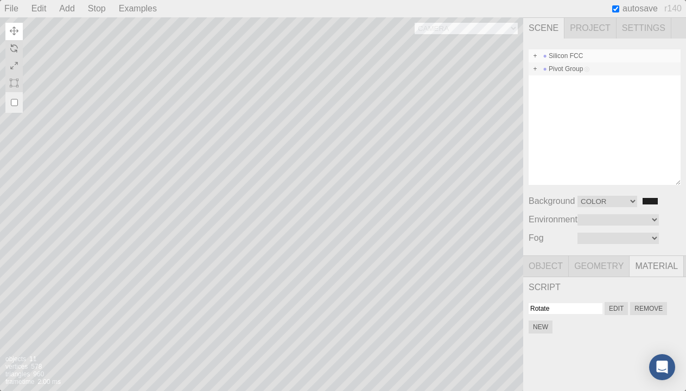
click at [573, 55] on div "Silicon FCC" at bounding box center [604, 55] width 152 height 13
click at [535, 56] on span at bounding box center [535, 56] width 8 height 8
click at [569, 73] on div "Atoms" at bounding box center [604, 68] width 152 height 13
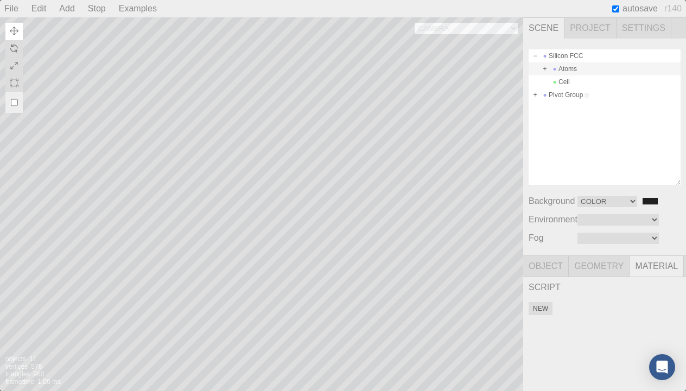
click at [571, 71] on div "Atoms" at bounding box center [604, 68] width 152 height 13
click at [545, 309] on button "New" at bounding box center [540, 308] width 24 height 13
click at [583, 307] on input at bounding box center [565, 308] width 74 height 11
click at [577, 85] on div "Cell" at bounding box center [604, 81] width 152 height 13
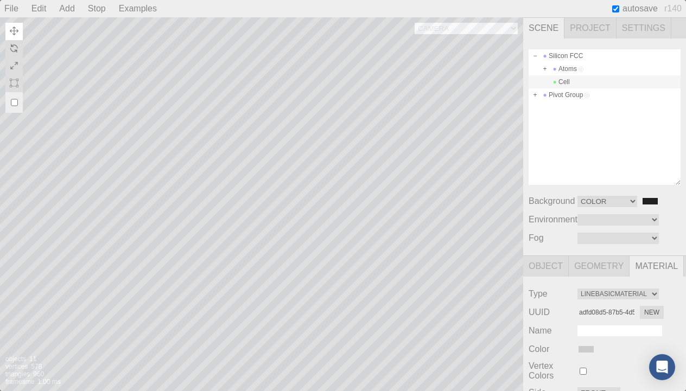
click at [577, 85] on div "Cell" at bounding box center [604, 81] width 152 height 13
click at [568, 97] on div "Pivot Group" at bounding box center [604, 94] width 152 height 13
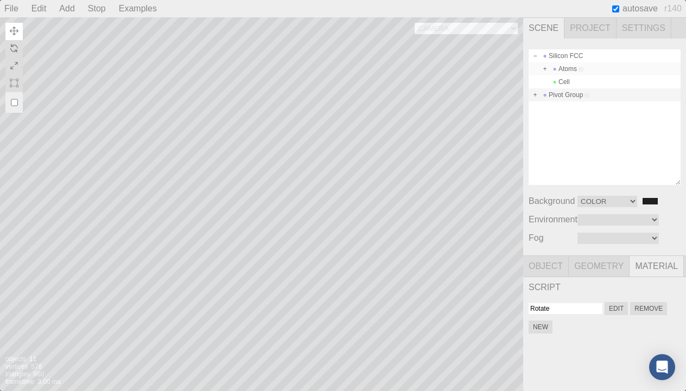
click at [582, 70] on span at bounding box center [581, 69] width 8 height 8
click at [571, 81] on div "Cell" at bounding box center [604, 81] width 152 height 13
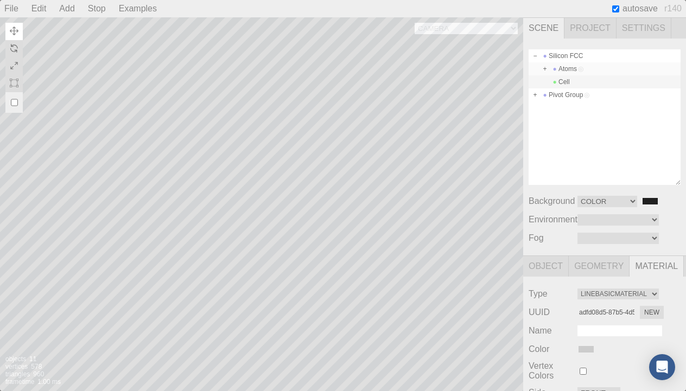
click at [545, 70] on span at bounding box center [545, 69] width 8 height 8
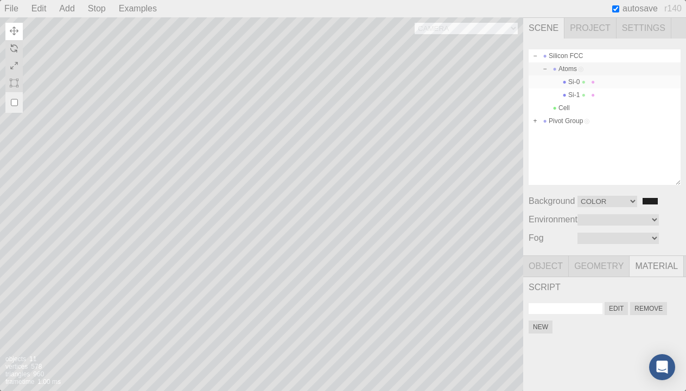
click at [577, 86] on div "Si-0" at bounding box center [604, 81] width 152 height 13
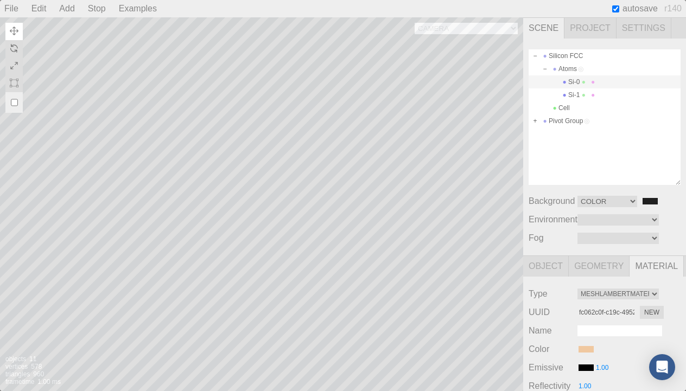
click at [579, 82] on div "Si-0" at bounding box center [604, 81] width 152 height 13
click at [576, 94] on div "Si-1" at bounding box center [604, 94] width 152 height 13
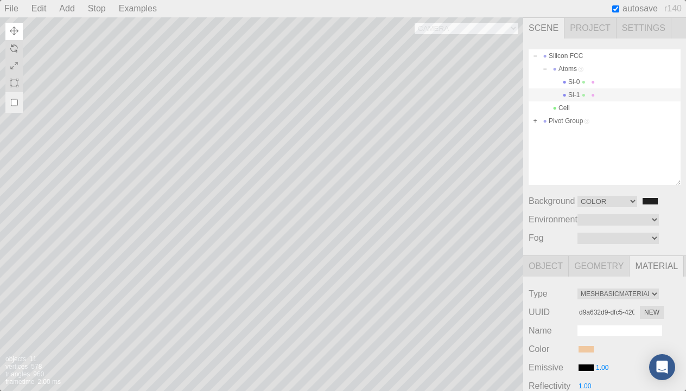
click at [576, 94] on div "Si-1" at bounding box center [604, 94] width 152 height 13
click at [577, 95] on div "Si-1" at bounding box center [604, 94] width 152 height 13
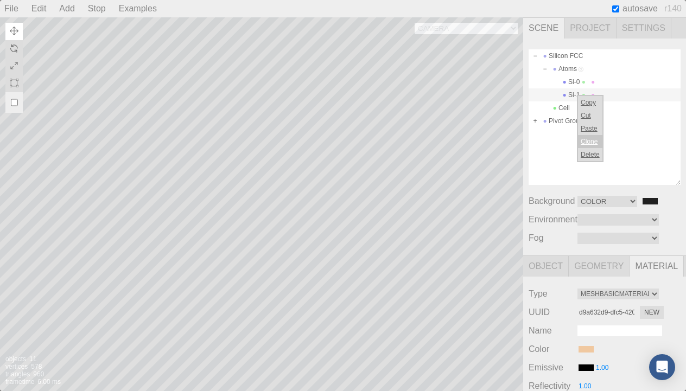
click at [592, 142] on li "Clone" at bounding box center [590, 141] width 24 height 13
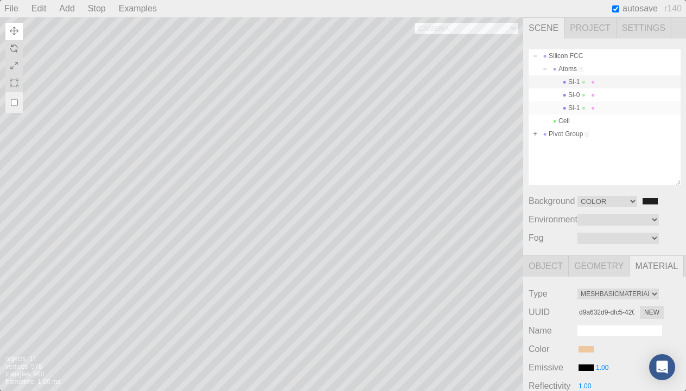
click at [584, 105] on div "Si-1" at bounding box center [604, 107] width 152 height 13
click at [582, 98] on div "Si-0" at bounding box center [604, 94] width 152 height 13
click at [582, 88] on div "Si-1" at bounding box center [604, 81] width 152 height 13
click at [577, 118] on div "Cell" at bounding box center [604, 120] width 152 height 13
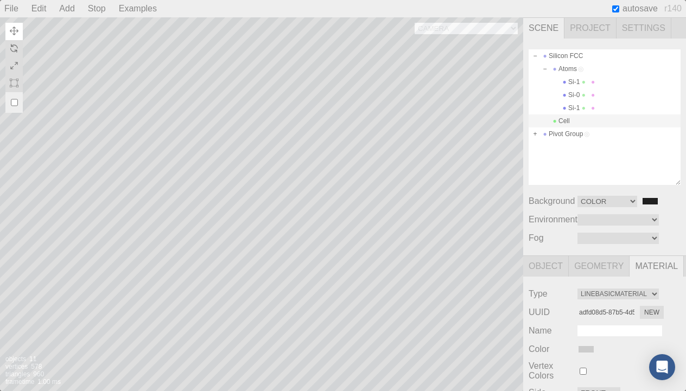
click at [577, 118] on div "Cell" at bounding box center [604, 120] width 152 height 13
click at [591, 30] on span "Project" at bounding box center [590, 28] width 52 height 21
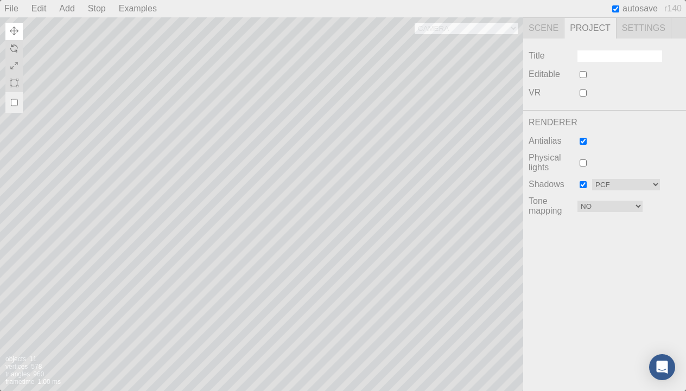
click at [628, 30] on span "Settings" at bounding box center [643, 28] width 55 height 21
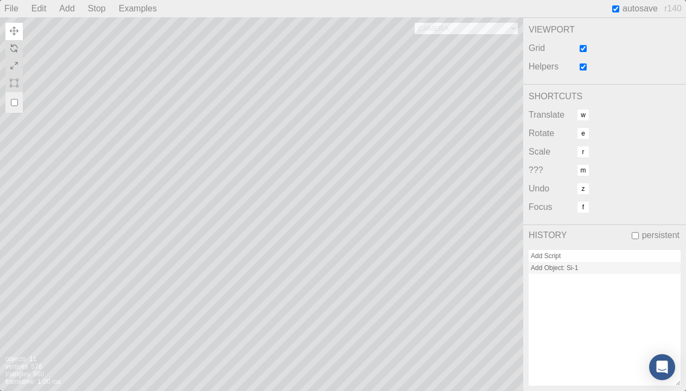
scroll to position [56, 0]
click at [591, 256] on div "Add Script" at bounding box center [604, 256] width 152 height 12
click at [14, 24] on button at bounding box center [13, 31] width 17 height 17
click at [15, 51] on img at bounding box center [14, 48] width 9 height 9
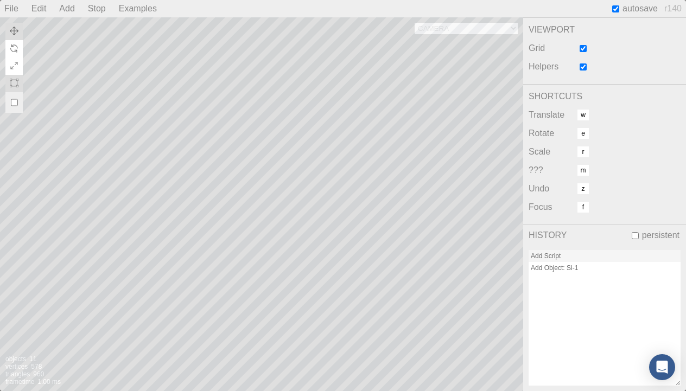
click at [17, 66] on img at bounding box center [14, 65] width 9 height 9
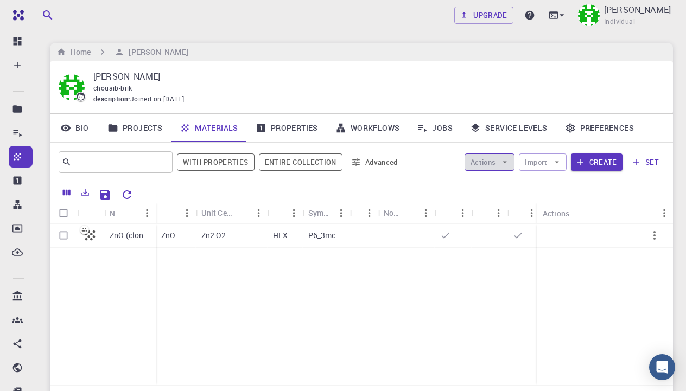
click at [497, 153] on button "Actions" at bounding box center [489, 161] width 50 height 17
click at [438, 158] on div "Actions Import Create set" at bounding box center [535, 162] width 257 height 26
click at [502, 163] on icon "button" at bounding box center [505, 162] width 10 height 10
click at [505, 128] on link "Service Levels" at bounding box center [508, 128] width 95 height 28
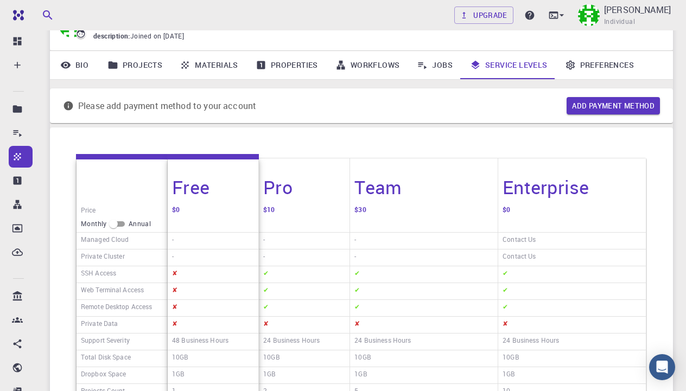
scroll to position [60, 0]
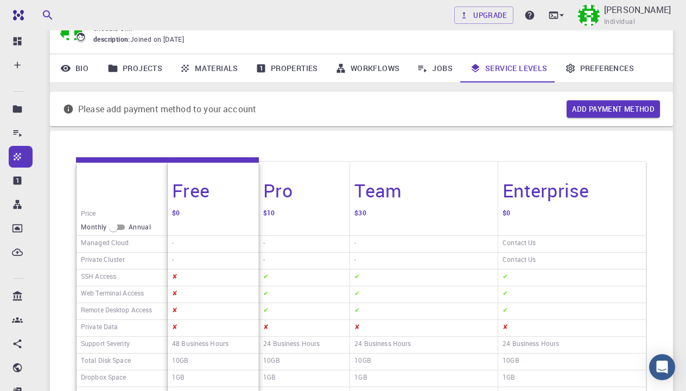
click at [439, 63] on link "Jobs" at bounding box center [434, 68] width 53 height 28
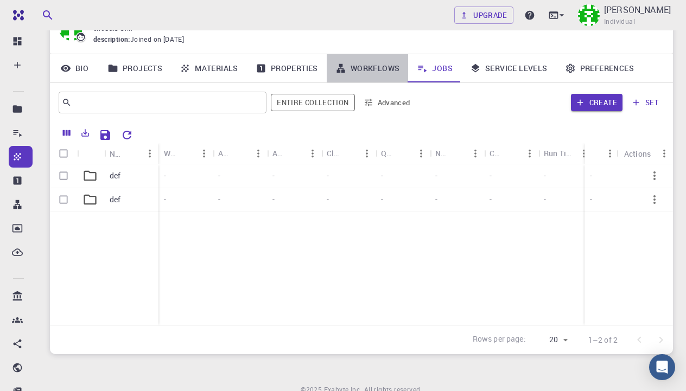
click at [380, 67] on link "Workflows" at bounding box center [368, 68] width 82 height 28
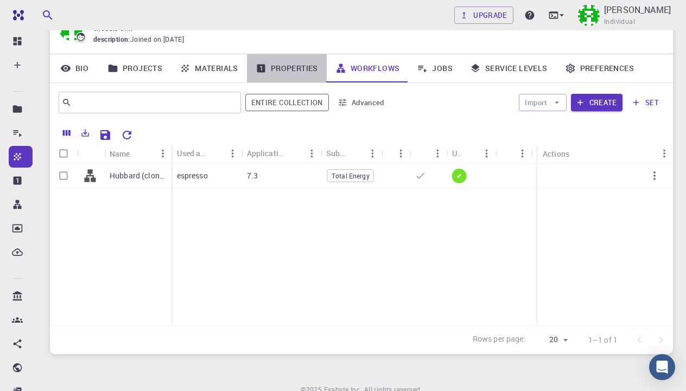
click at [307, 70] on link "Properties" at bounding box center [287, 68] width 80 height 28
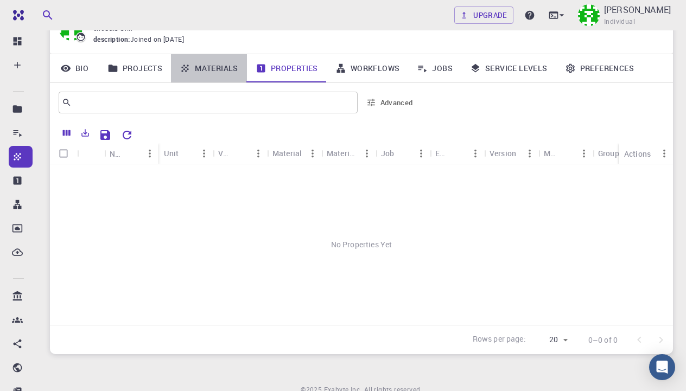
click at [227, 68] on link "Materials" at bounding box center [209, 68] width 76 height 28
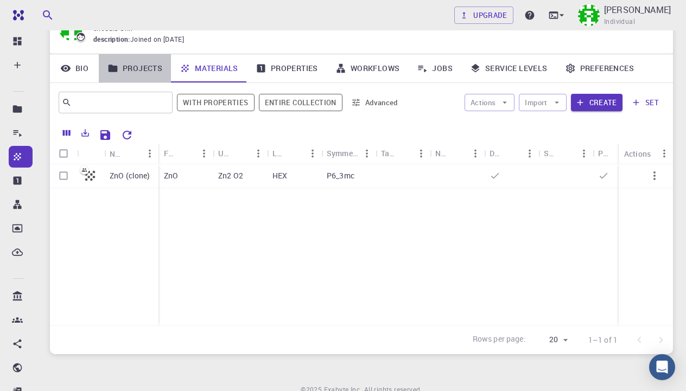
click at [152, 67] on link "Projects" at bounding box center [135, 68] width 72 height 28
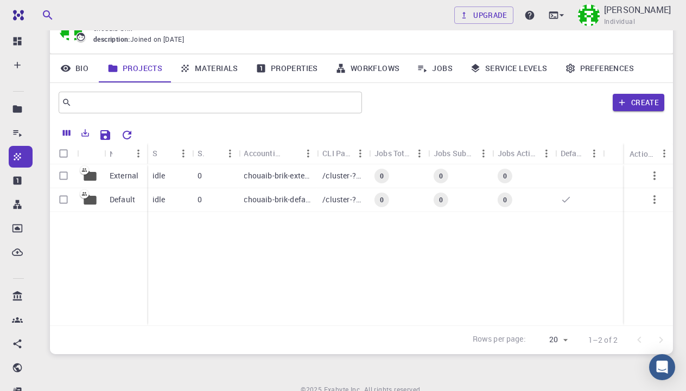
click at [82, 65] on link "Bio" at bounding box center [74, 68] width 49 height 28
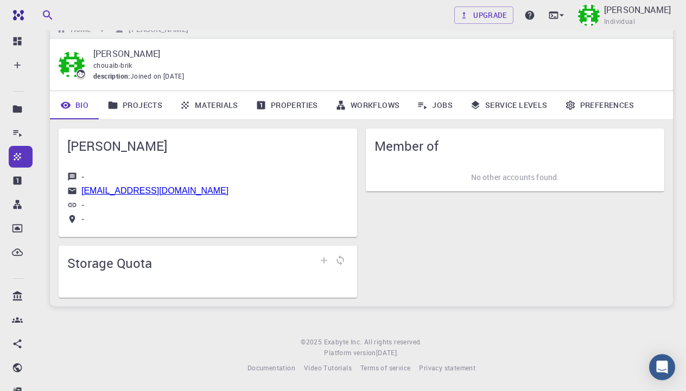
scroll to position [20, 0]
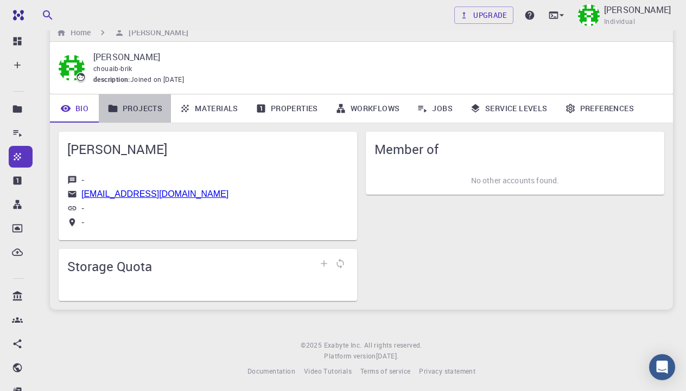
click at [131, 99] on link "Projects" at bounding box center [135, 108] width 72 height 28
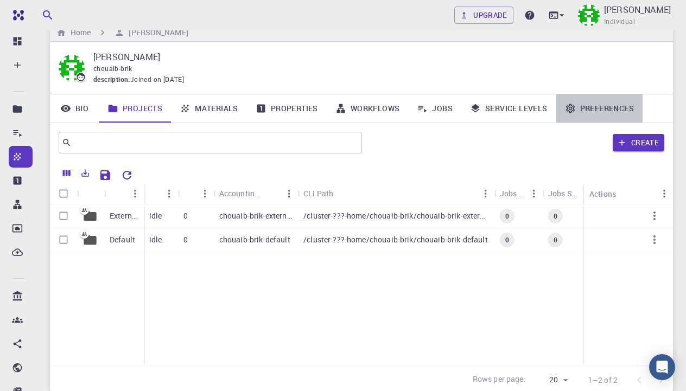
click at [589, 105] on link "Preferences" at bounding box center [599, 108] width 86 height 28
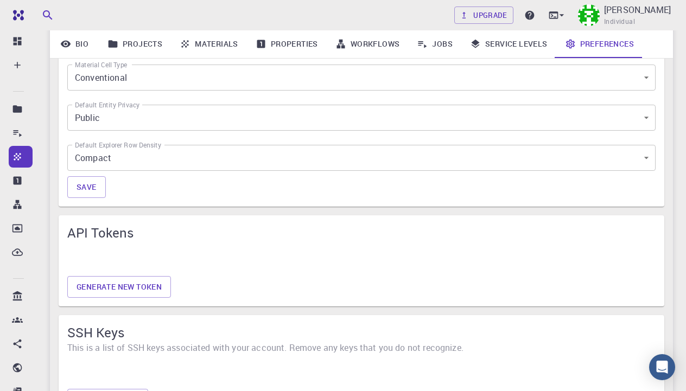
scroll to position [592, 0]
click at [153, 285] on button "Generate new token" at bounding box center [119, 285] width 104 height 22
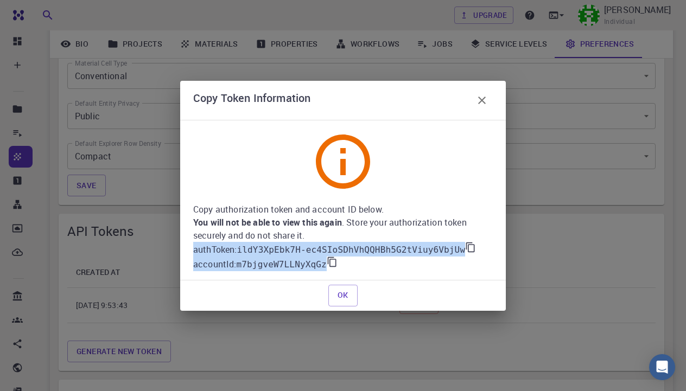
drag, startPoint x: 194, startPoint y: 249, endPoint x: 329, endPoint y: 267, distance: 136.8
click at [329, 267] on div "Copy authorization token and account ID below. You will not be able to view thi…" at bounding box center [342, 200] width 299 height 142
copy div "authToken : ildY3XpEbk7H-ec4SIoSDhVhQQHBh5G2tViuy6VbjUw accountId : m7bjgveW7LL…"
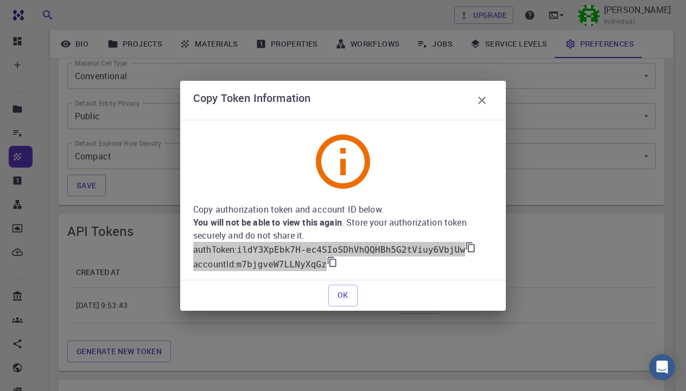
click at [340, 297] on button "OK" at bounding box center [342, 296] width 29 height 22
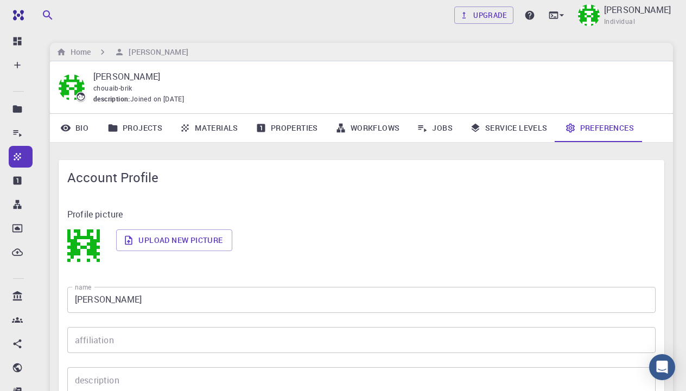
scroll to position [0, 0]
click at [503, 124] on link "Service Levels" at bounding box center [508, 128] width 95 height 28
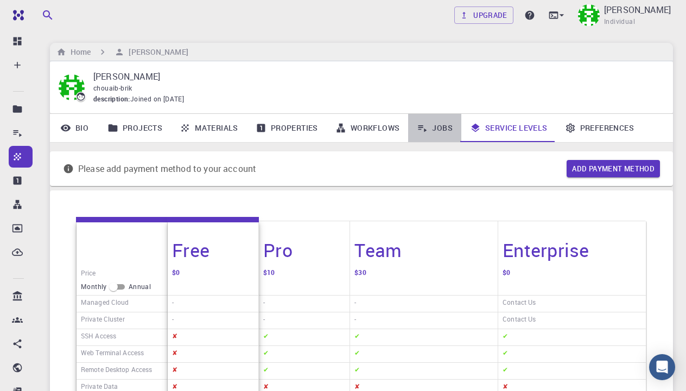
click at [445, 126] on link "Jobs" at bounding box center [434, 128] width 53 height 28
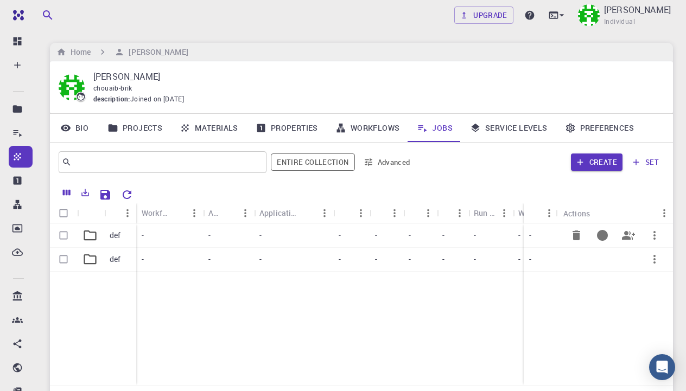
click at [383, 239] on div "-" at bounding box center [386, 236] width 34 height 24
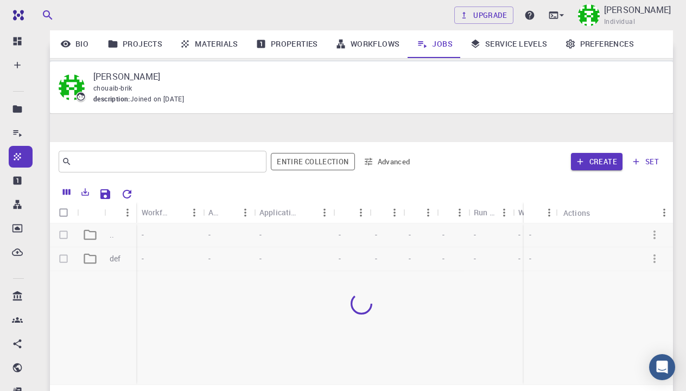
click at [383, 239] on div at bounding box center [361, 303] width 623 height 161
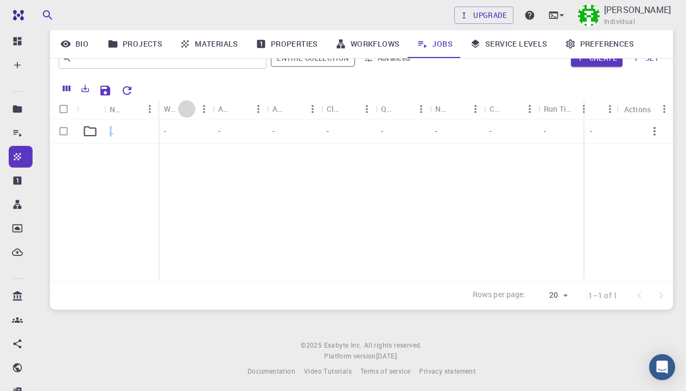
click at [182, 109] on icon "Sort" at bounding box center [187, 109] width 12 height 12
click at [342, 106] on button "Sort" at bounding box center [349, 108] width 17 height 17
click at [329, 107] on div "Cluster" at bounding box center [334, 108] width 14 height 21
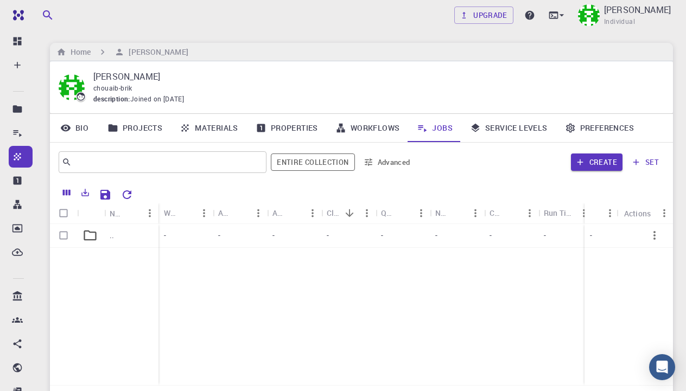
scroll to position [5, 0]
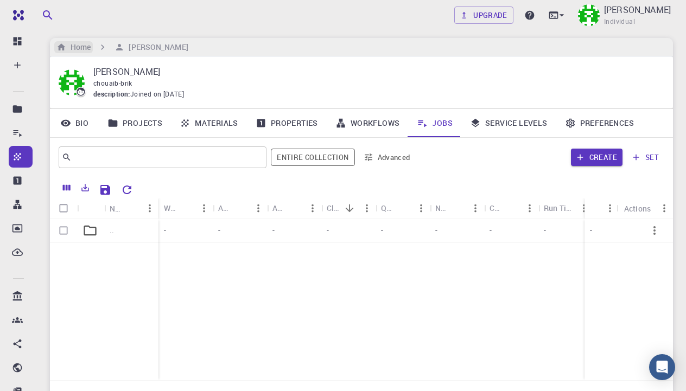
click at [88, 45] on h6 "Home" at bounding box center [78, 47] width 24 height 12
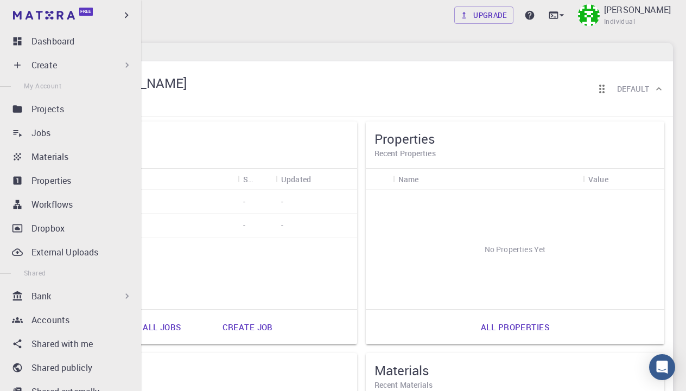
click at [83, 296] on div "Bank" at bounding box center [81, 296] width 101 height 13
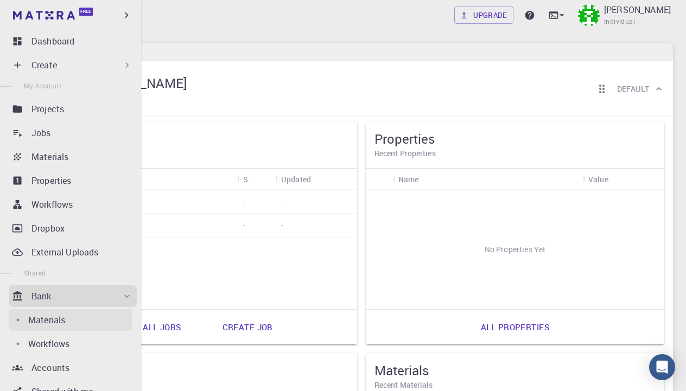
click at [80, 316] on div "Materials" at bounding box center [80, 319] width 104 height 13
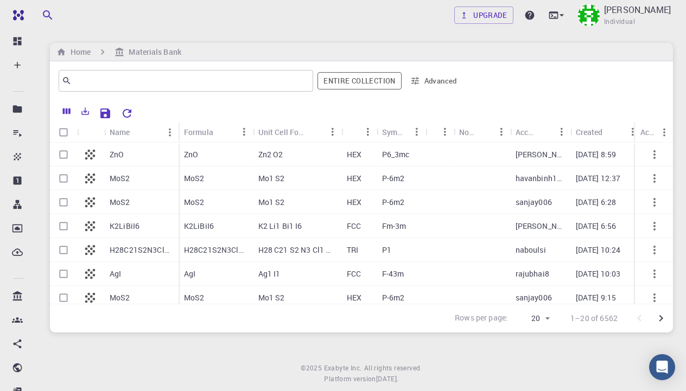
click at [224, 163] on div "ZnO" at bounding box center [215, 155] width 74 height 24
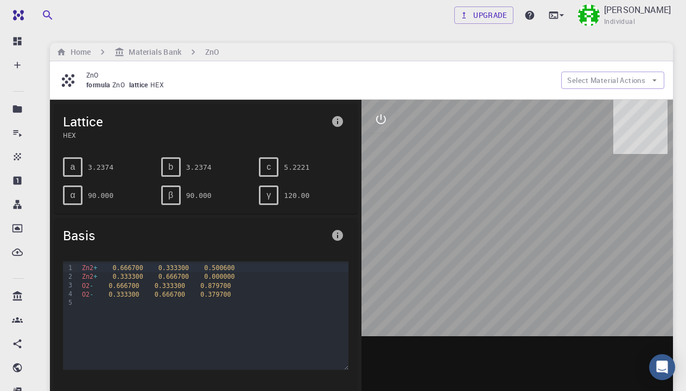
click at [271, 195] on div "γ" at bounding box center [269, 195] width 20 height 20
drag, startPoint x: 502, startPoint y: 257, endPoint x: 452, endPoint y: 256, distance: 49.9
click at [451, 256] on div at bounding box center [516, 268] width 311 height 337
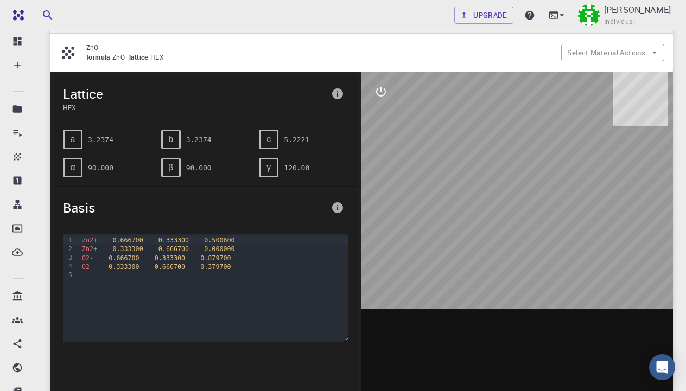
scroll to position [22, 0]
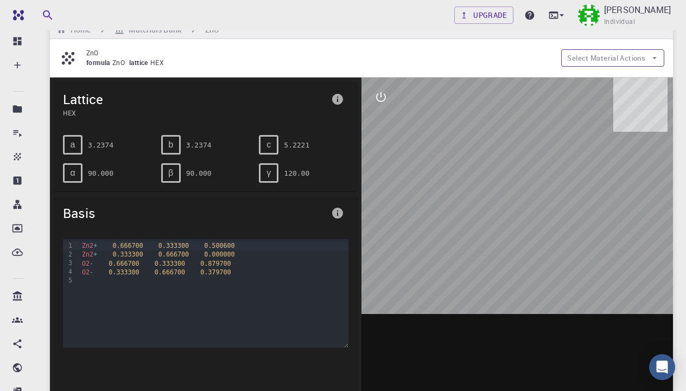
click at [588, 58] on button "Select Material Actions" at bounding box center [612, 57] width 103 height 17
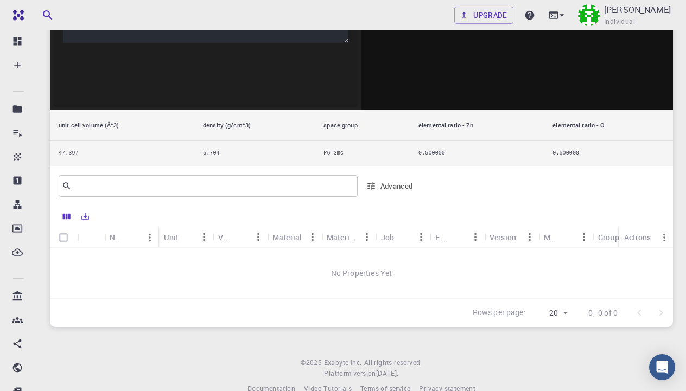
scroll to position [325, 0]
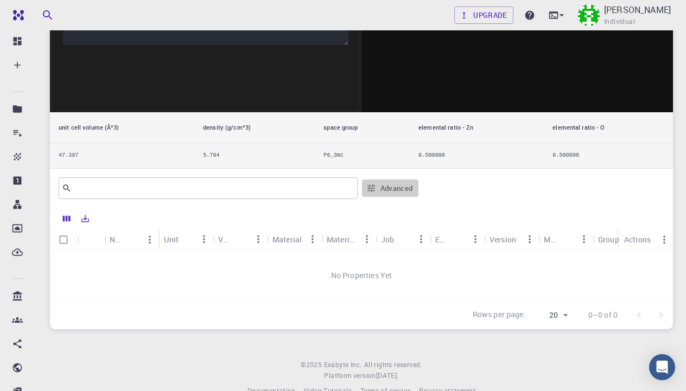
click at [389, 193] on button "Advanced" at bounding box center [390, 188] width 56 height 17
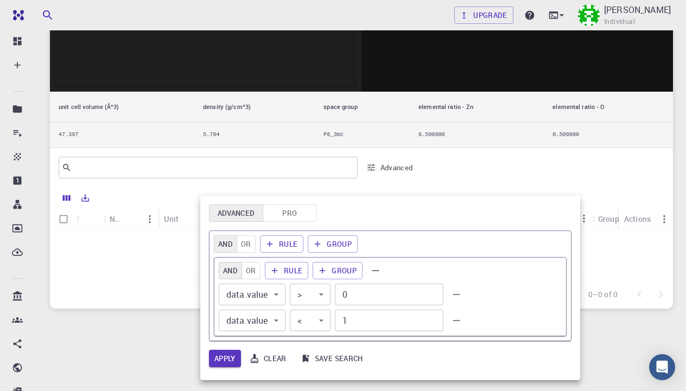
scroll to position [345, 0]
click at [287, 241] on button "Rule" at bounding box center [282, 243] width 44 height 17
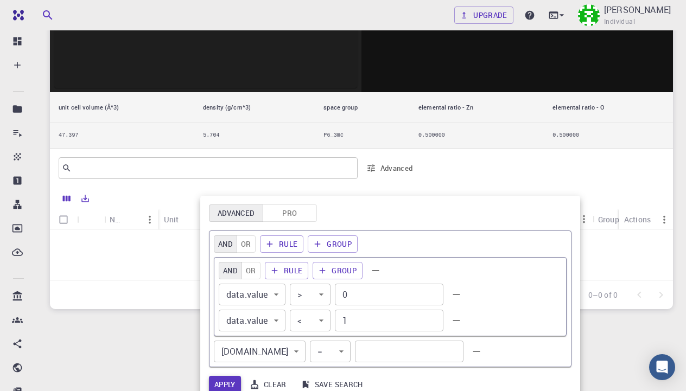
click at [228, 382] on button "Apply" at bounding box center [225, 384] width 32 height 17
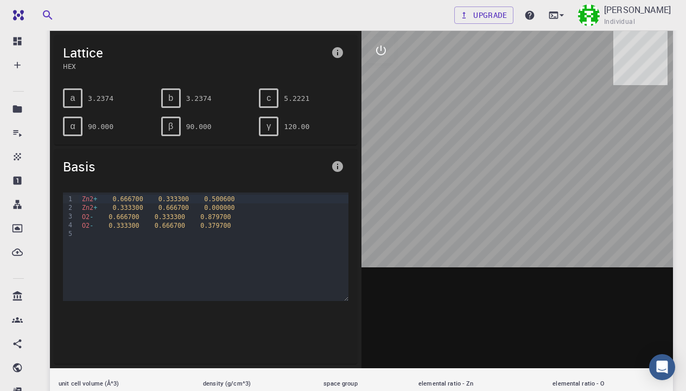
scroll to position [65, 0]
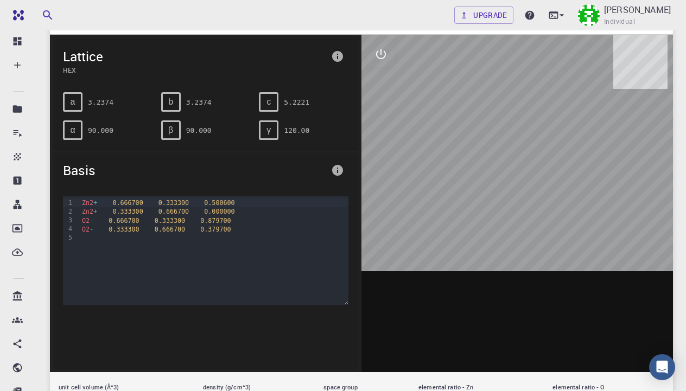
click at [72, 127] on span "α" at bounding box center [72, 130] width 5 height 10
click at [75, 105] on span "a" at bounding box center [73, 102] width 5 height 10
click at [380, 58] on icon "interactive" at bounding box center [381, 54] width 10 height 10
click at [383, 101] on icon "parameters" at bounding box center [380, 106] width 13 height 13
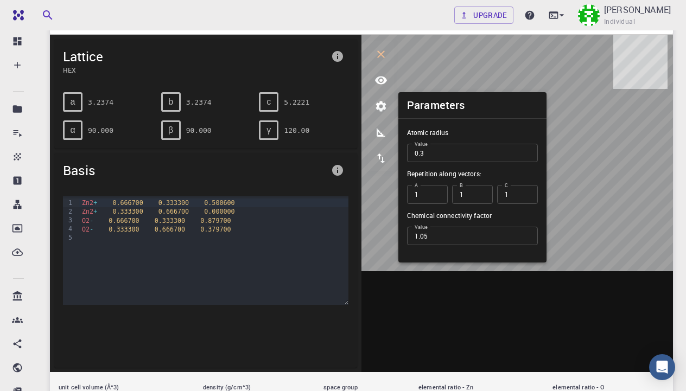
click at [527, 151] on input "0.3" at bounding box center [472, 153] width 131 height 18
click at [527, 151] on input "0.4" at bounding box center [472, 153] width 131 height 18
click at [527, 151] on input "0.5" at bounding box center [472, 153] width 131 height 18
click at [527, 151] on input "0.6" at bounding box center [472, 153] width 131 height 18
click at [438, 193] on input "2" at bounding box center [427, 194] width 41 height 18
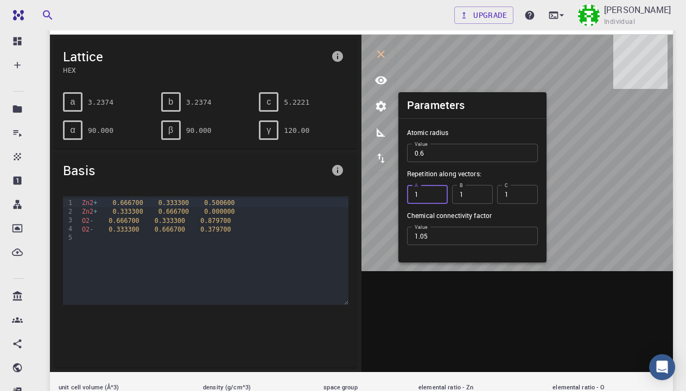
click at [438, 199] on input "1" at bounding box center [427, 194] width 41 height 18
click at [527, 235] on input "1.06" at bounding box center [472, 236] width 131 height 18
click at [526, 233] on input "1.07" at bounding box center [472, 236] width 131 height 18
click at [526, 233] on input "1.08" at bounding box center [472, 236] width 131 height 18
click at [526, 233] on input "1.09" at bounding box center [472, 236] width 131 height 18
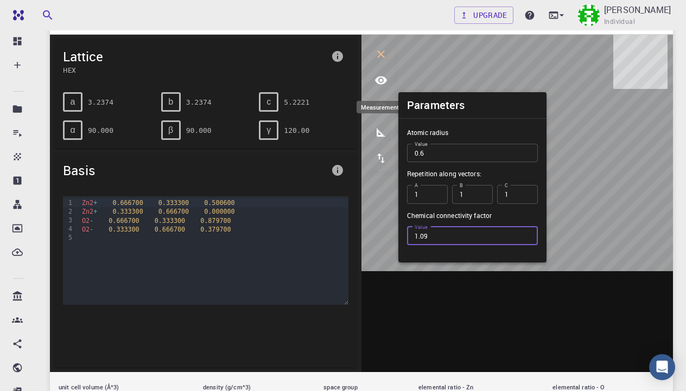
click at [381, 131] on icon "measurements" at bounding box center [380, 132] width 13 height 13
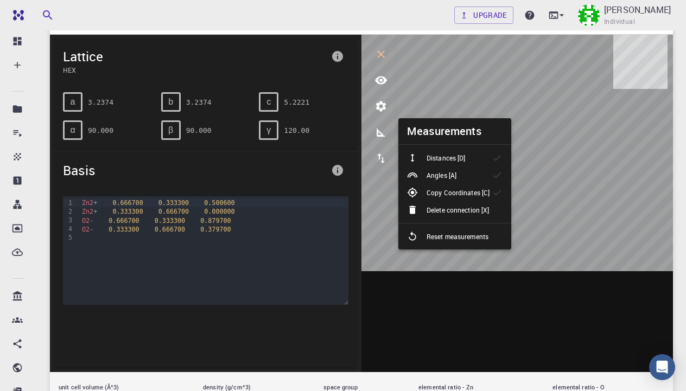
click at [440, 156] on p "Distances [D]" at bounding box center [445, 158] width 39 height 10
click at [443, 172] on p "Angles [A]" at bounding box center [441, 175] width 30 height 10
click at [446, 189] on p "Copy Coordinates [C]" at bounding box center [457, 193] width 63 height 10
click at [382, 152] on icon "export" at bounding box center [380, 158] width 13 height 13
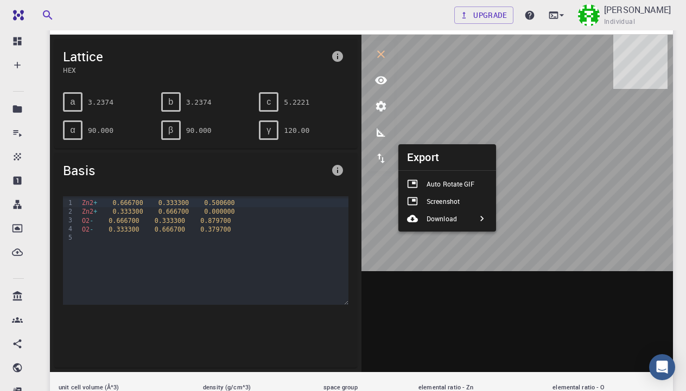
click at [429, 180] on p "Auto Rotate GIF" at bounding box center [450, 184] width 48 height 10
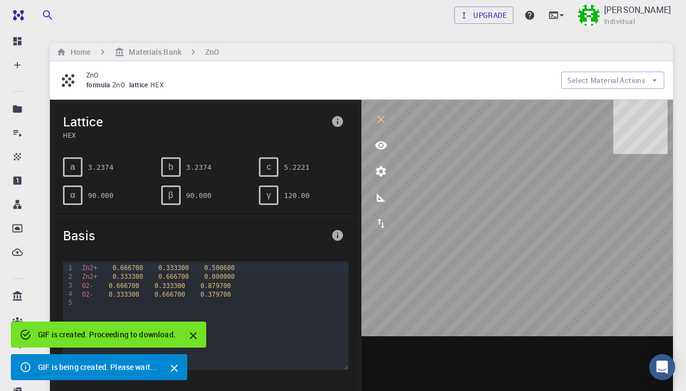
scroll to position [0, 0]
click at [382, 147] on icon "view" at bounding box center [381, 146] width 12 height 8
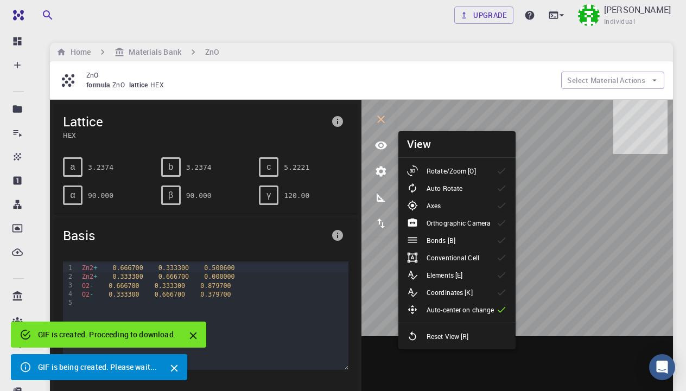
click at [443, 175] on p "Rotate/Zoom [O]" at bounding box center [450, 171] width 49 height 10
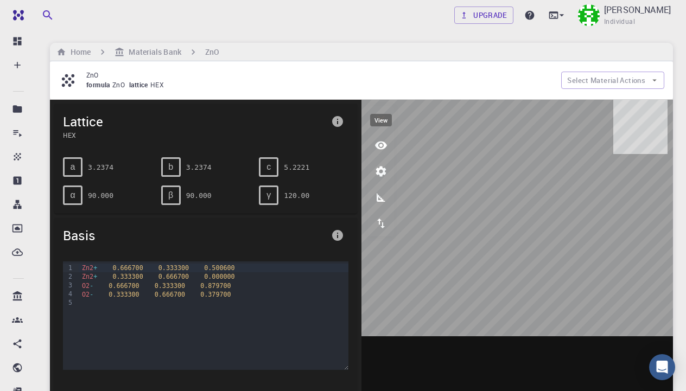
click at [383, 146] on icon "view" at bounding box center [381, 146] width 12 height 8
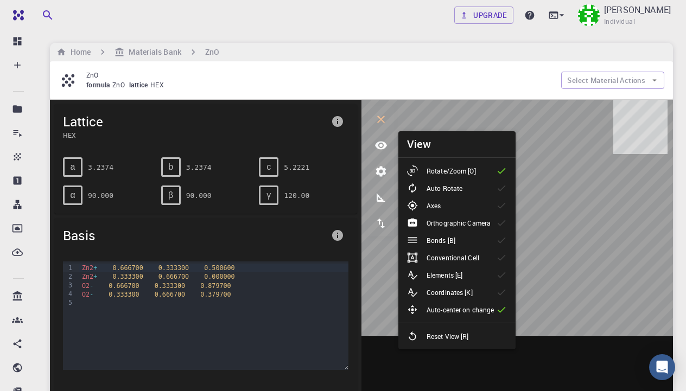
click at [463, 262] on p "Conventional Cell" at bounding box center [452, 258] width 53 height 10
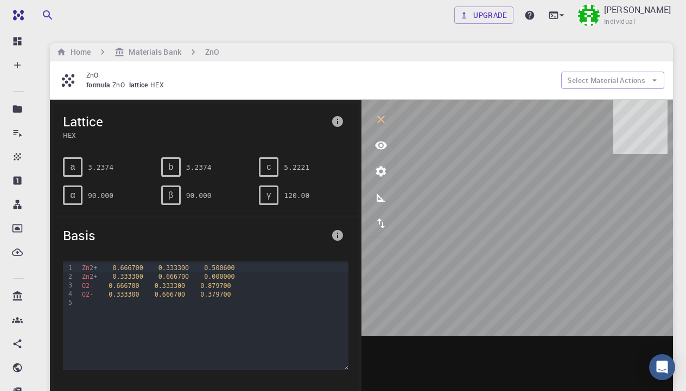
click at [67, 167] on div "a" at bounding box center [73, 167] width 20 height 20
click at [84, 53] on h6 "Home" at bounding box center [78, 52] width 24 height 12
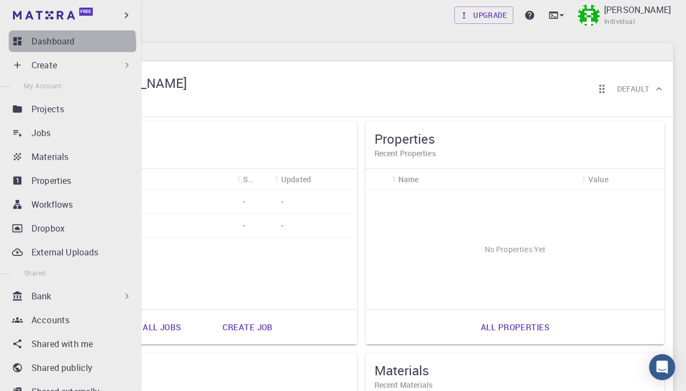
click at [55, 45] on p "Dashboard" at bounding box center [52, 41] width 43 height 13
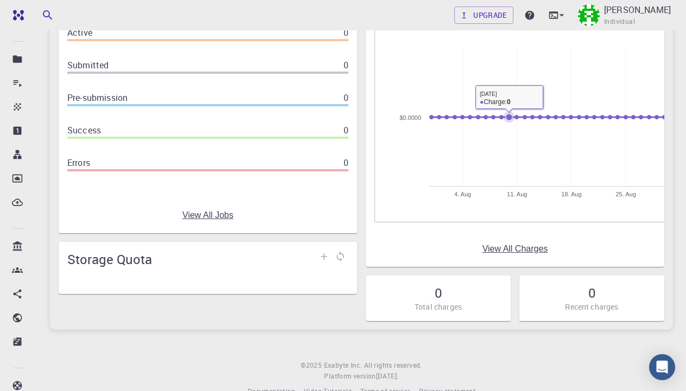
scroll to position [101, 0]
click at [510, 247] on link "View All Charges" at bounding box center [515, 248] width 66 height 10
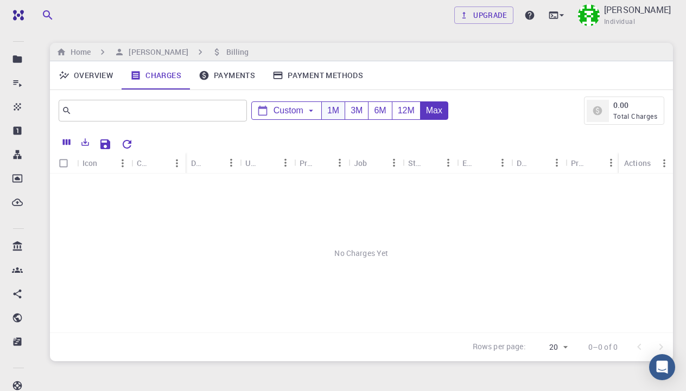
click at [330, 111] on div "1M" at bounding box center [332, 111] width 23 height 18
click at [95, 72] on link "Overview" at bounding box center [86, 75] width 72 height 28
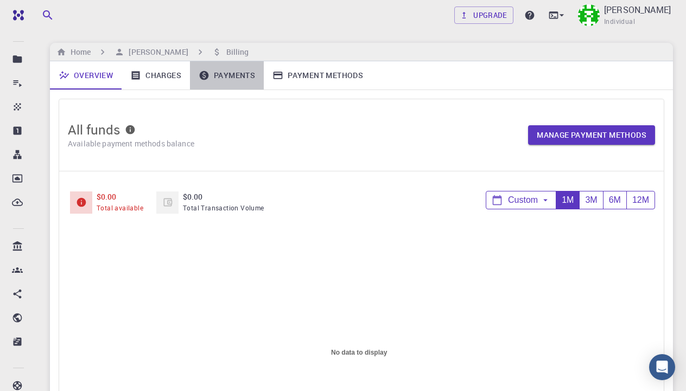
click at [218, 72] on link "Payments" at bounding box center [227, 75] width 74 height 28
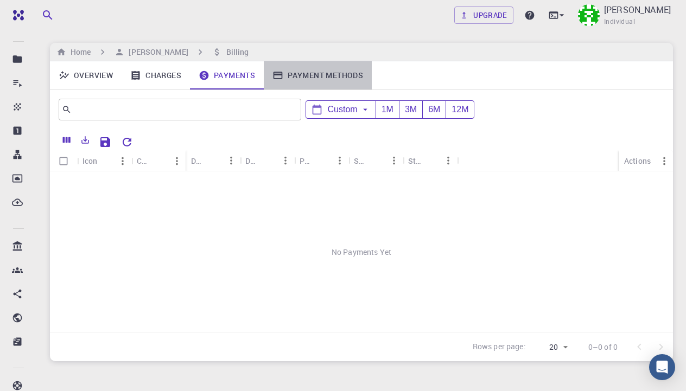
click at [291, 79] on link "Payment Methods" at bounding box center [318, 75] width 108 height 28
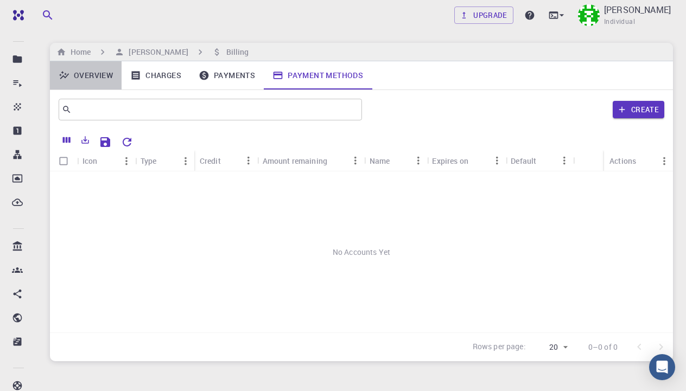
click at [104, 75] on link "Overview" at bounding box center [86, 75] width 72 height 28
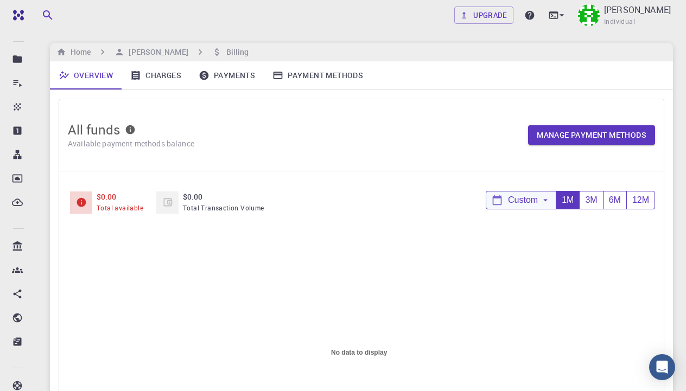
click at [507, 202] on div "Custom" at bounding box center [520, 200] width 69 height 18
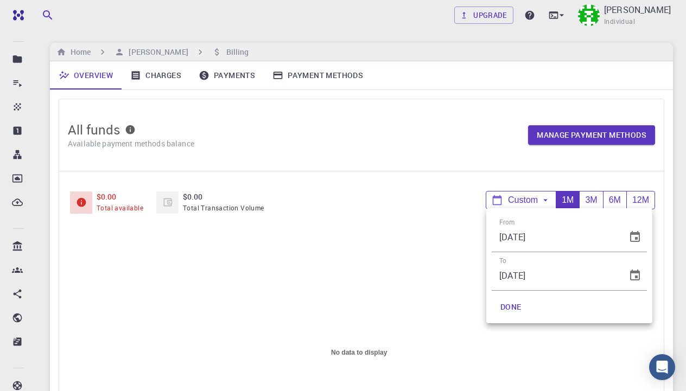
click at [513, 313] on button "DONE" at bounding box center [510, 307] width 39 height 22
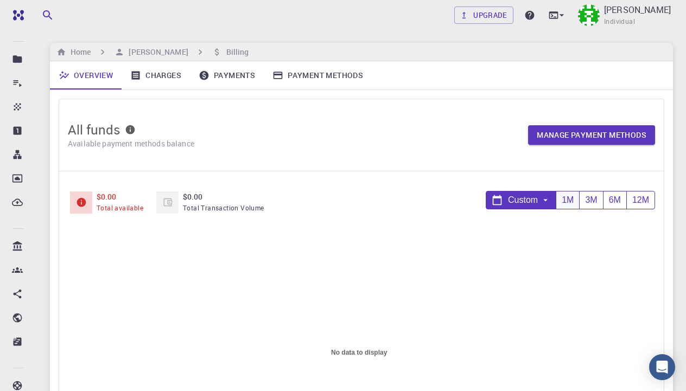
click at [570, 200] on div "1M" at bounding box center [566, 200] width 23 height 18
click at [589, 202] on div "3M" at bounding box center [590, 200] width 23 height 18
click at [610, 200] on div "6M" at bounding box center [614, 200] width 23 height 18
click at [607, 139] on link "Manage payment methods" at bounding box center [591, 135] width 127 height 20
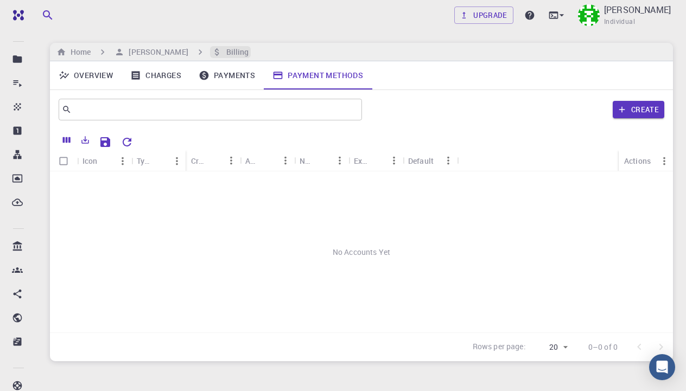
click at [222, 54] on h6 "Billing" at bounding box center [235, 52] width 27 height 12
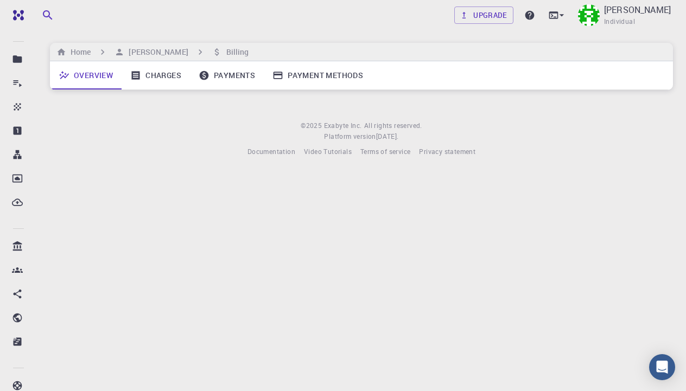
click at [155, 73] on link "Charges" at bounding box center [155, 75] width 68 height 28
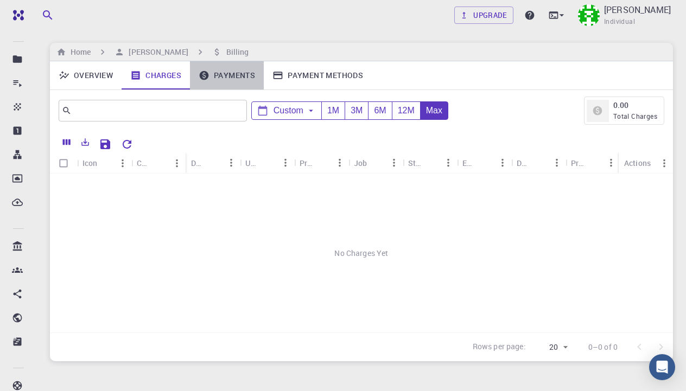
click at [199, 78] on icon at bounding box center [204, 75] width 11 height 11
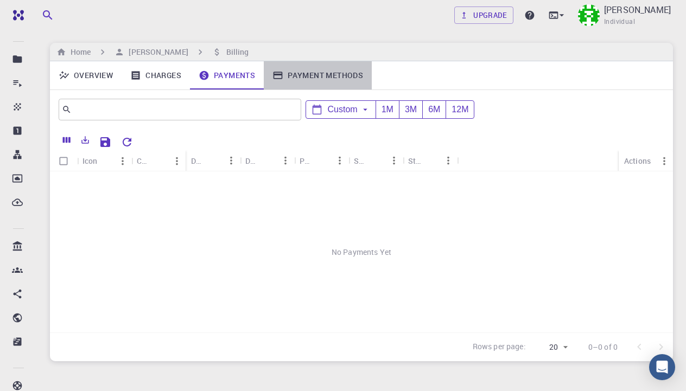
click at [284, 78] on link "Payment Methods" at bounding box center [318, 75] width 108 height 28
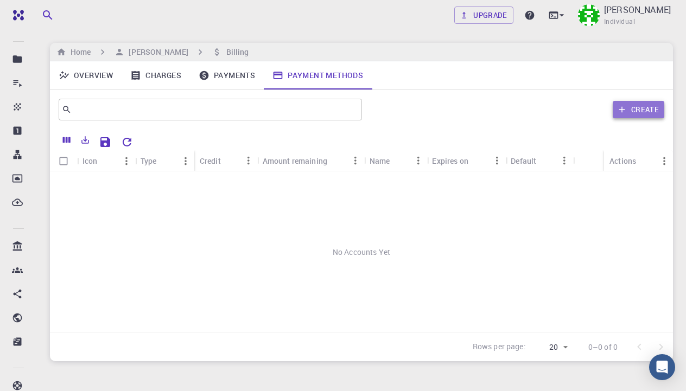
click at [657, 116] on button "Create" at bounding box center [638, 109] width 52 height 17
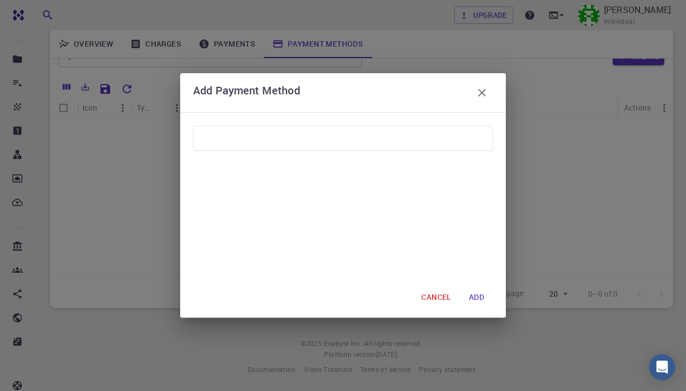
scroll to position [52, 0]
click at [484, 91] on icon "button" at bounding box center [481, 92] width 13 height 13
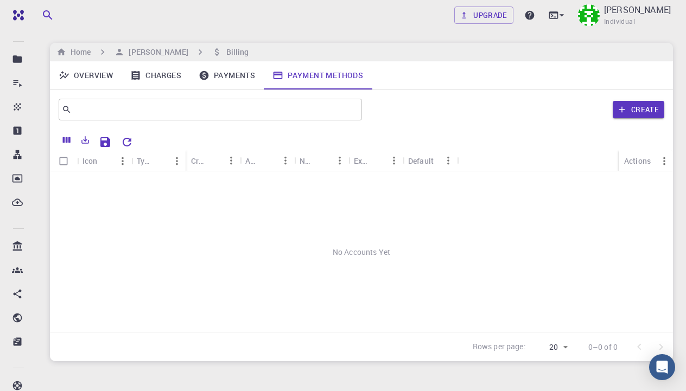
scroll to position [0, 0]
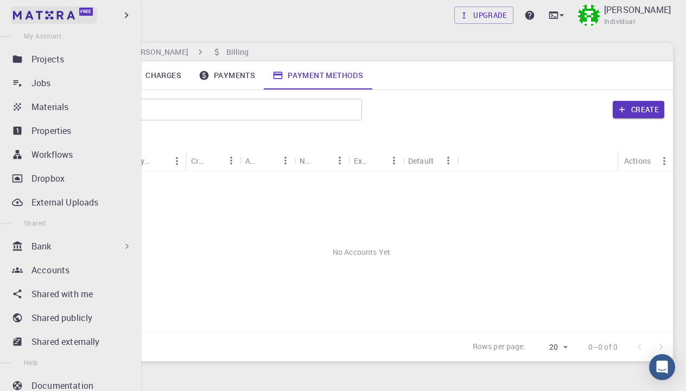
click at [19, 16] on img at bounding box center [20, 15] width 15 height 11
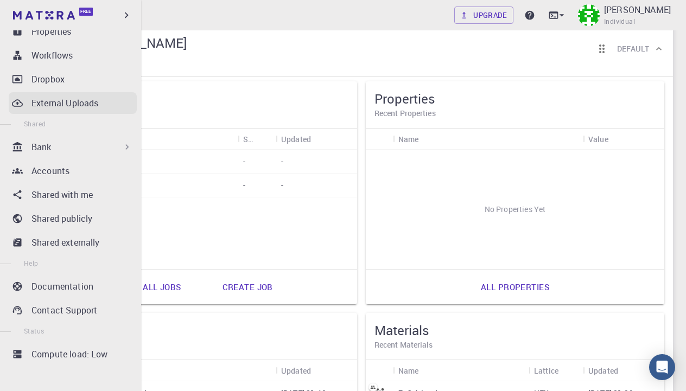
scroll to position [43, 0]
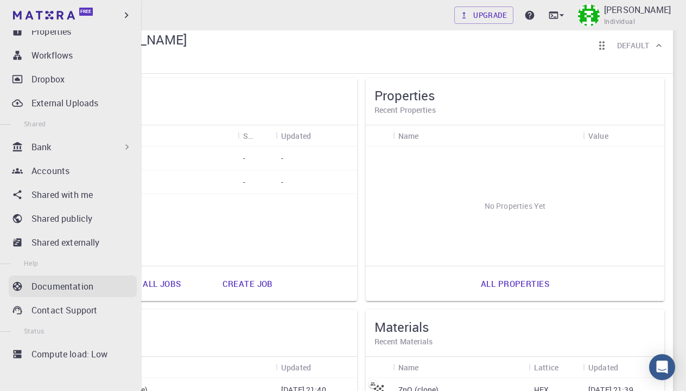
click at [72, 290] on p "Documentation" at bounding box center [62, 286] width 62 height 13
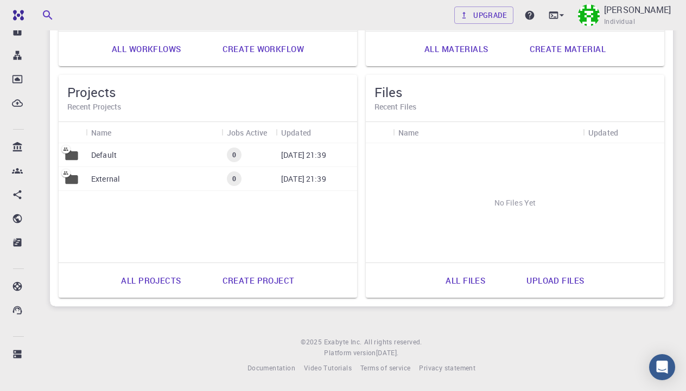
scroll to position [505, 0]
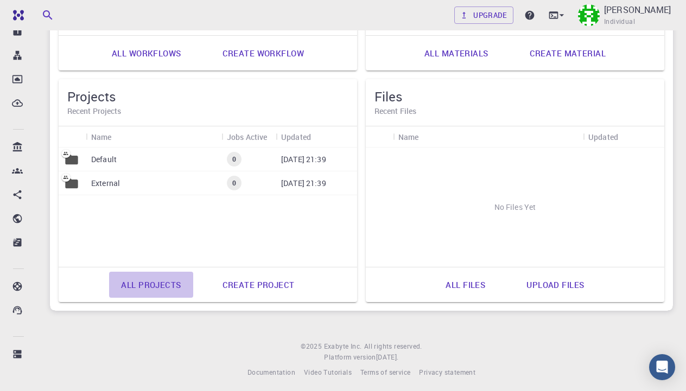
click at [182, 280] on link "All projects" at bounding box center [151, 285] width 84 height 26
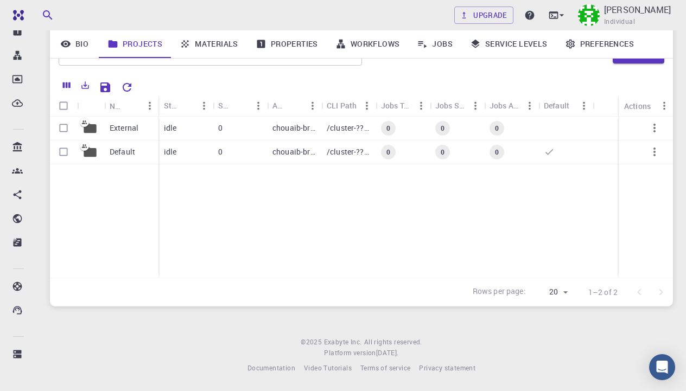
scroll to position [104, 0]
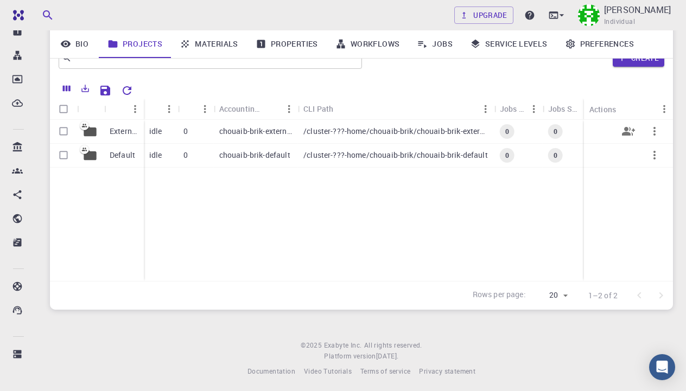
click at [226, 136] on p "chouaib-brik-external" at bounding box center [255, 131] width 73 height 11
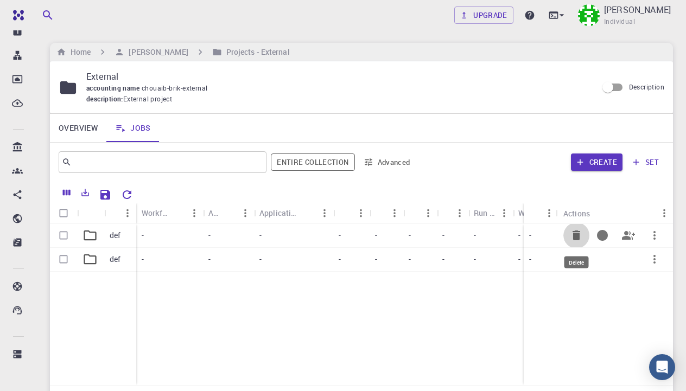
click at [574, 234] on icon "Delete" at bounding box center [576, 236] width 8 height 10
click at [575, 234] on icon "Delete" at bounding box center [576, 236] width 8 height 10
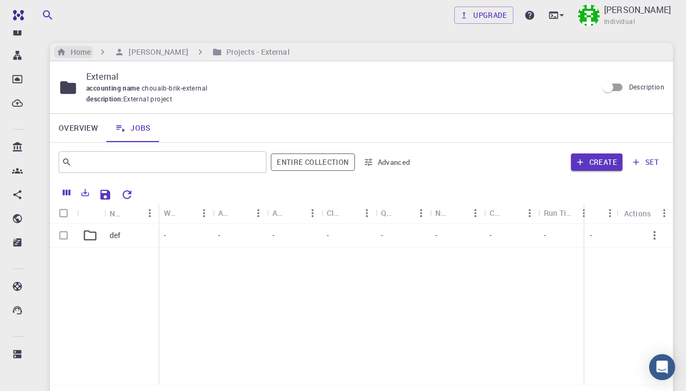
click at [85, 54] on h6 "Home" at bounding box center [78, 52] width 24 height 12
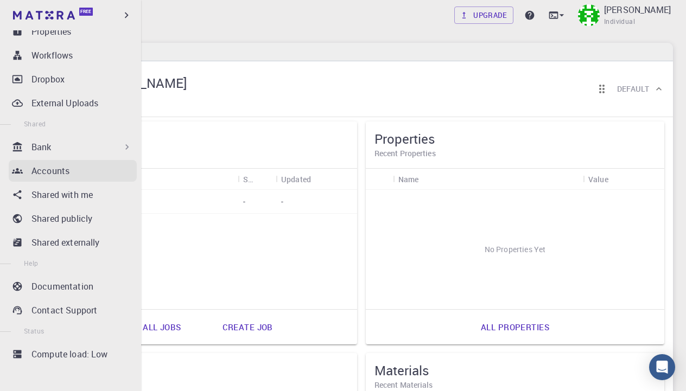
click at [42, 169] on p "Accounts" at bounding box center [50, 170] width 38 height 13
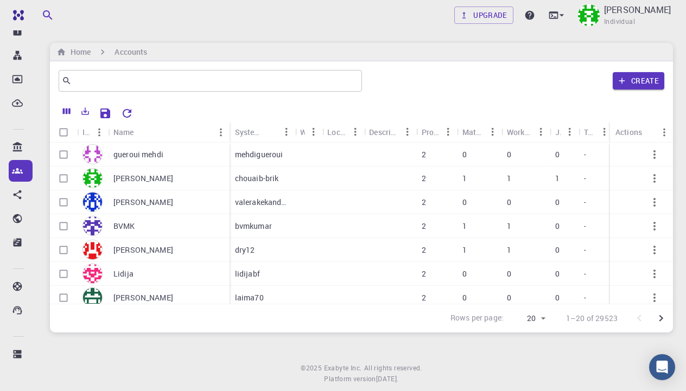
click at [197, 157] on div "gueroui mehdi" at bounding box center [168, 155] width 121 height 24
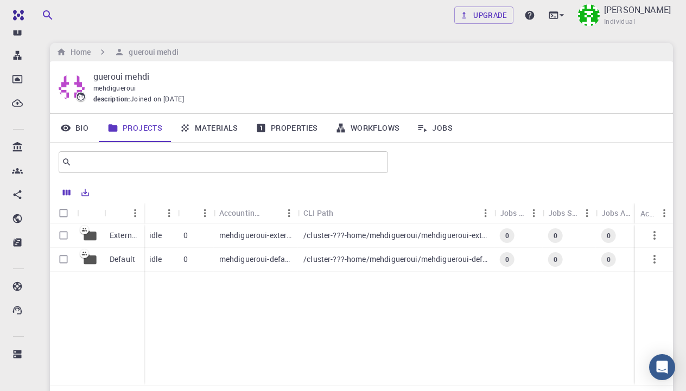
click at [222, 230] on p "mehdigueroui-external" at bounding box center [255, 235] width 73 height 11
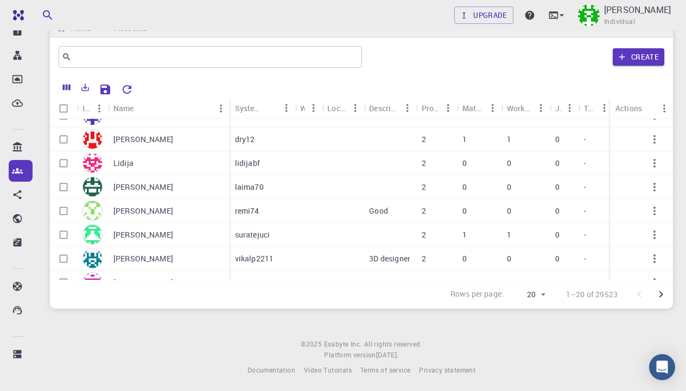
scroll to position [85, 0]
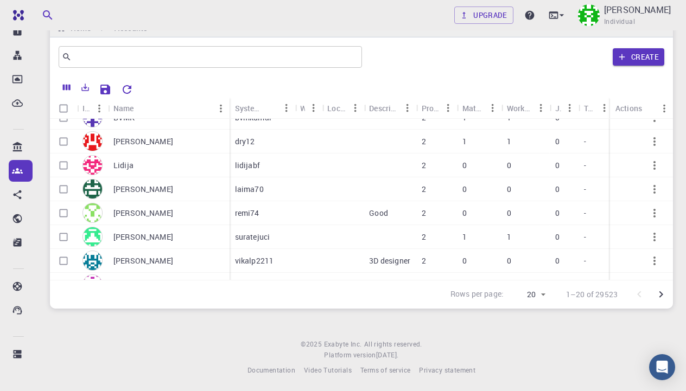
click at [247, 193] on p "laima70" at bounding box center [249, 189] width 29 height 11
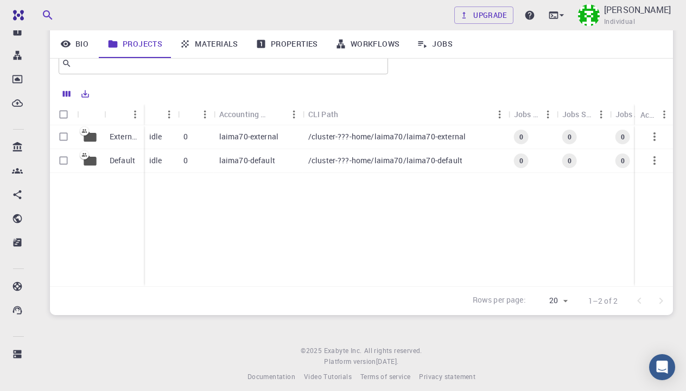
scroll to position [99, 0]
click at [290, 155] on div "laima70-default" at bounding box center [258, 161] width 89 height 24
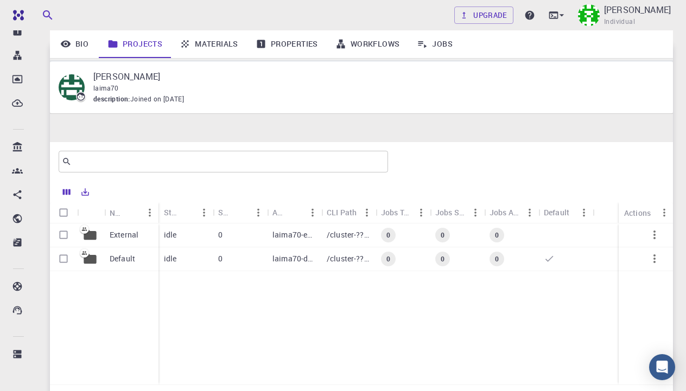
scroll to position [99, 0]
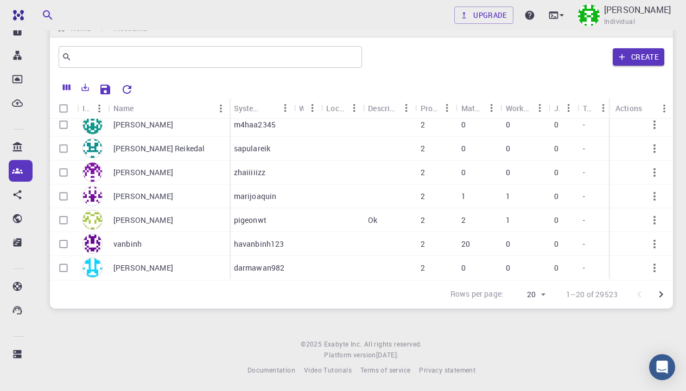
scroll to position [316, 1]
click at [268, 243] on p "havanbinh123" at bounding box center [259, 244] width 50 height 11
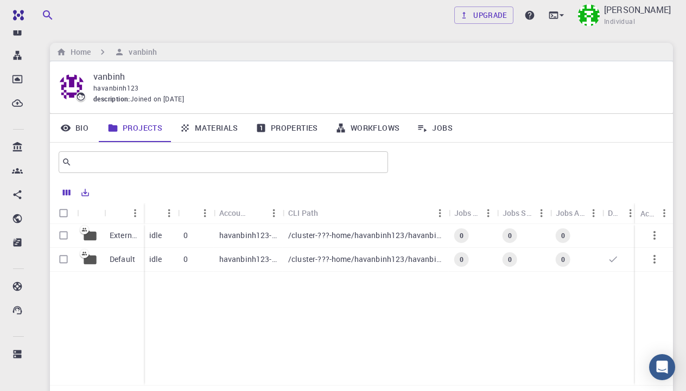
click at [264, 254] on p "havanbinh123-default" at bounding box center [248, 259] width 58 height 11
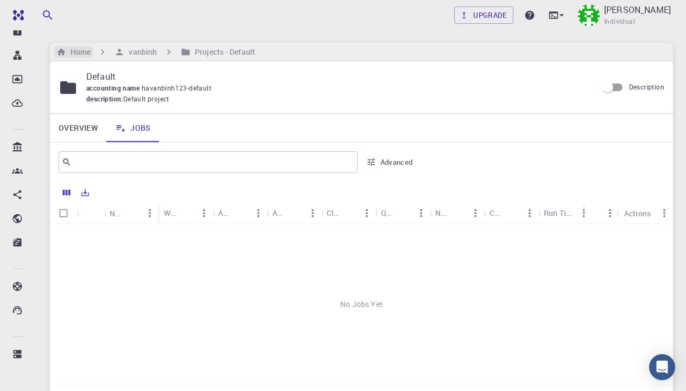
click at [76, 47] on h6 "Home" at bounding box center [78, 52] width 24 height 12
